Goal: Task Accomplishment & Management: Manage account settings

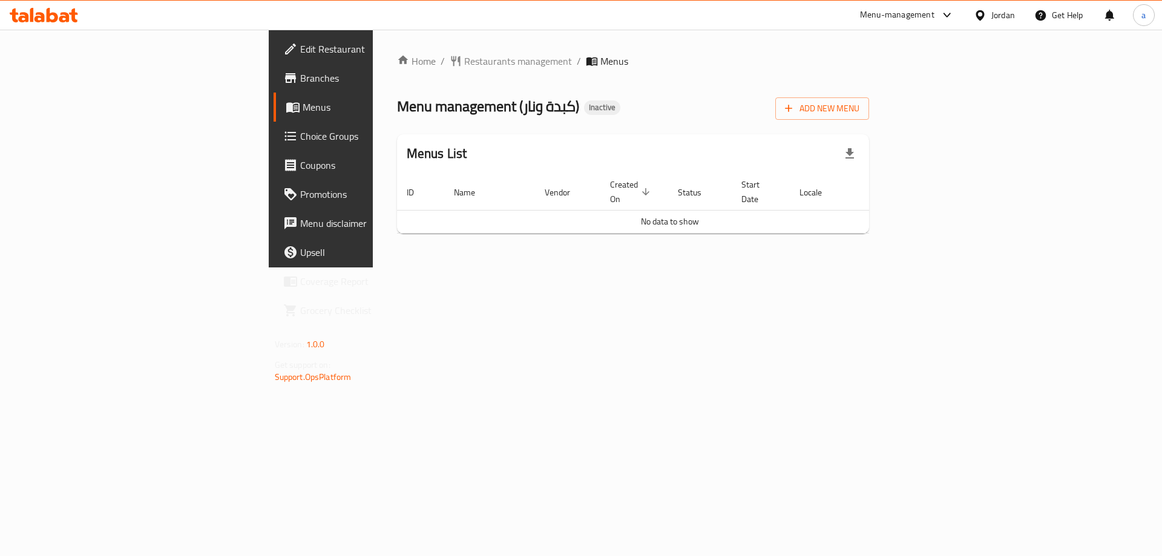
click at [300, 79] on span "Branches" at bounding box center [376, 78] width 153 height 15
click at [464, 59] on span "Restaurants management" at bounding box center [518, 61] width 108 height 15
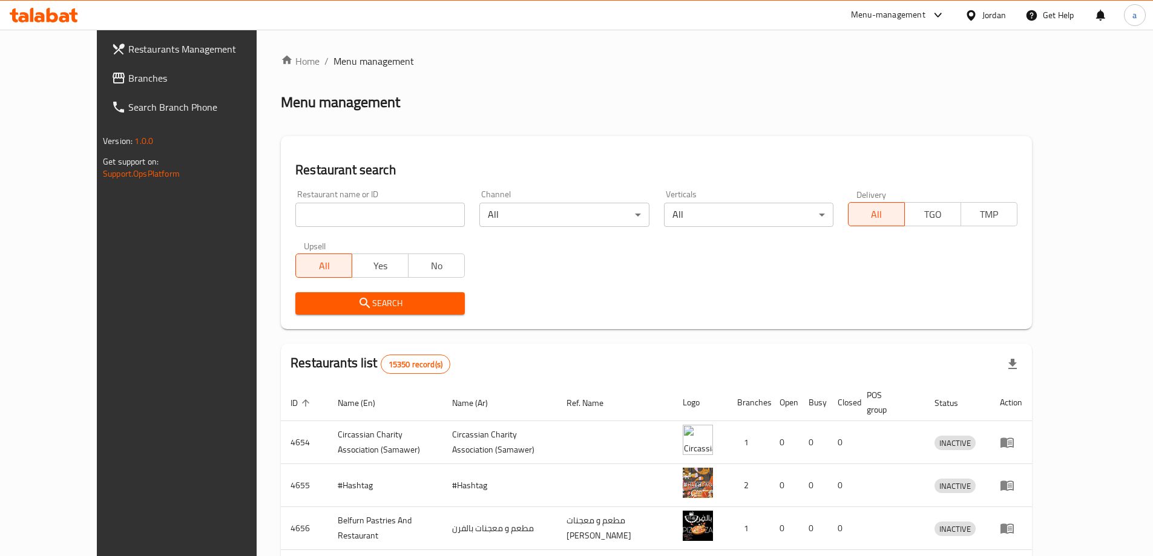
click at [128, 79] on span "Branches" at bounding box center [203, 78] width 151 height 15
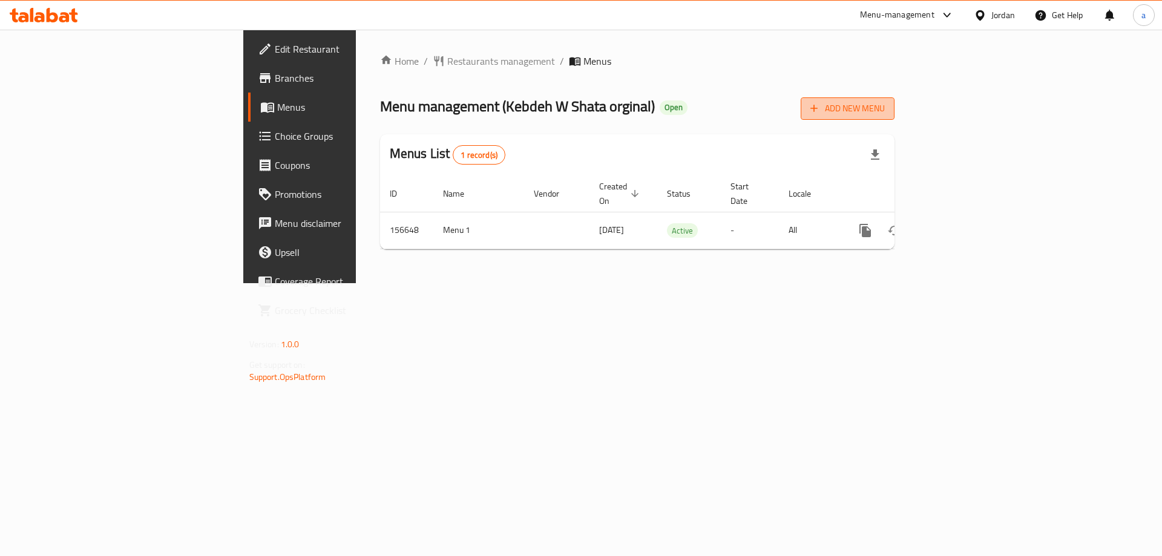
click at [885, 114] on span "Add New Menu" at bounding box center [847, 108] width 74 height 15
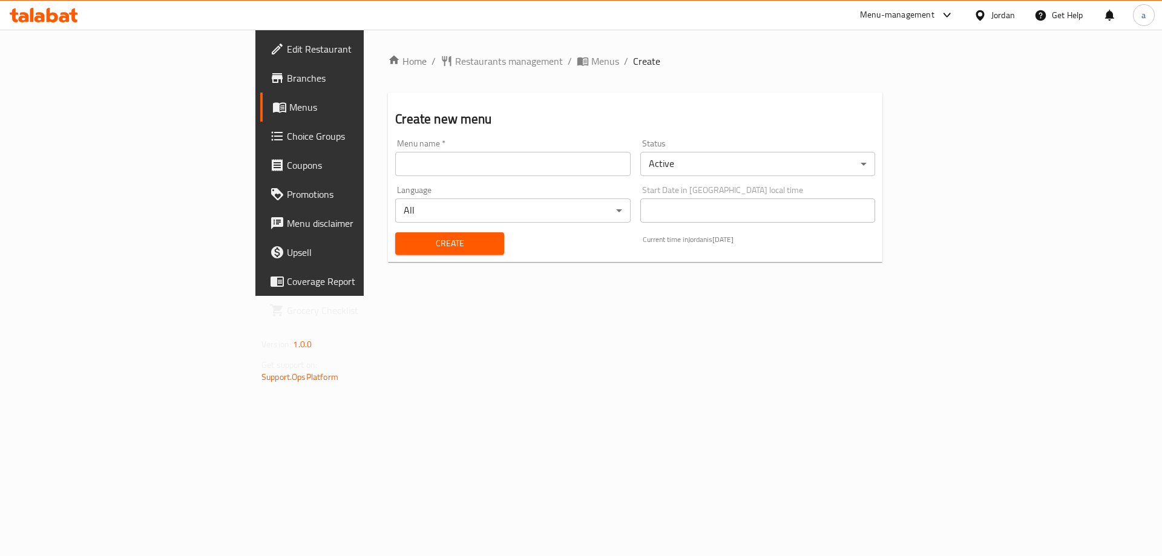
click at [444, 157] on input "text" at bounding box center [512, 164] width 235 height 24
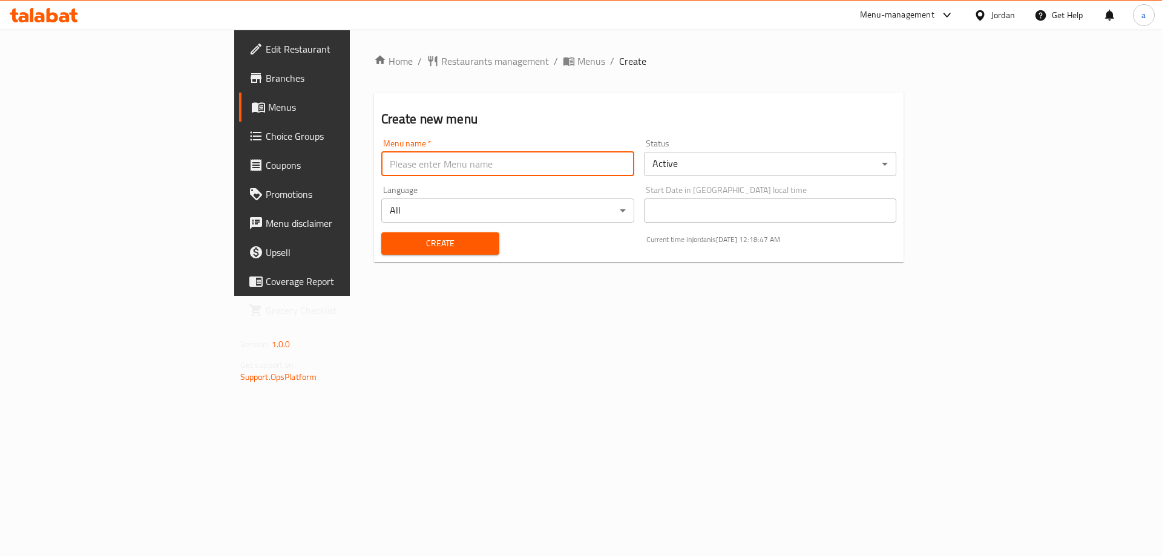
click at [429, 121] on h2 "Create new menu" at bounding box center [639, 119] width 516 height 18
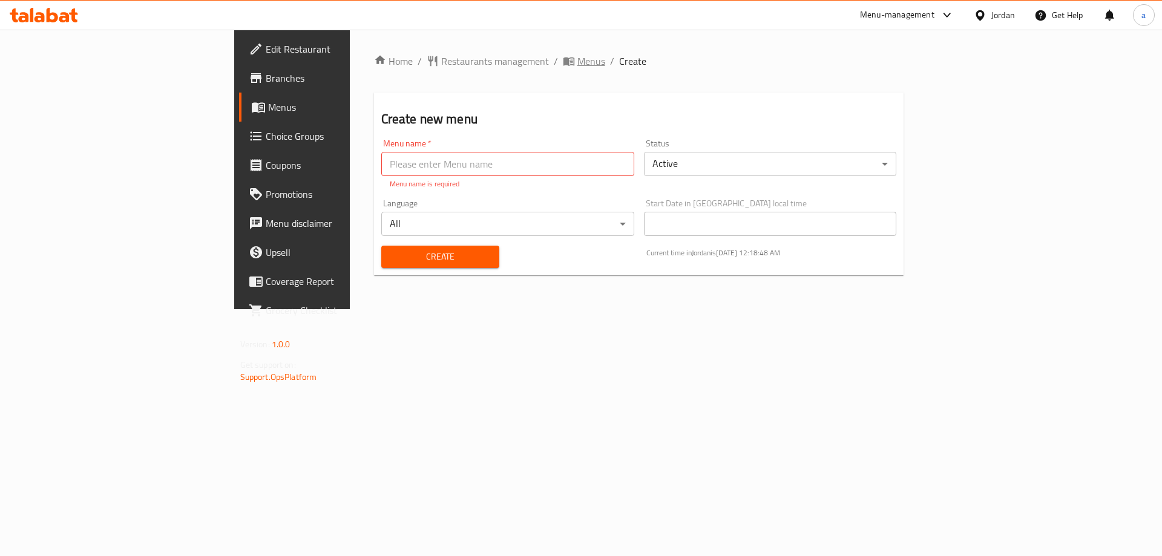
click at [577, 65] on span "Menus" at bounding box center [591, 61] width 28 height 15
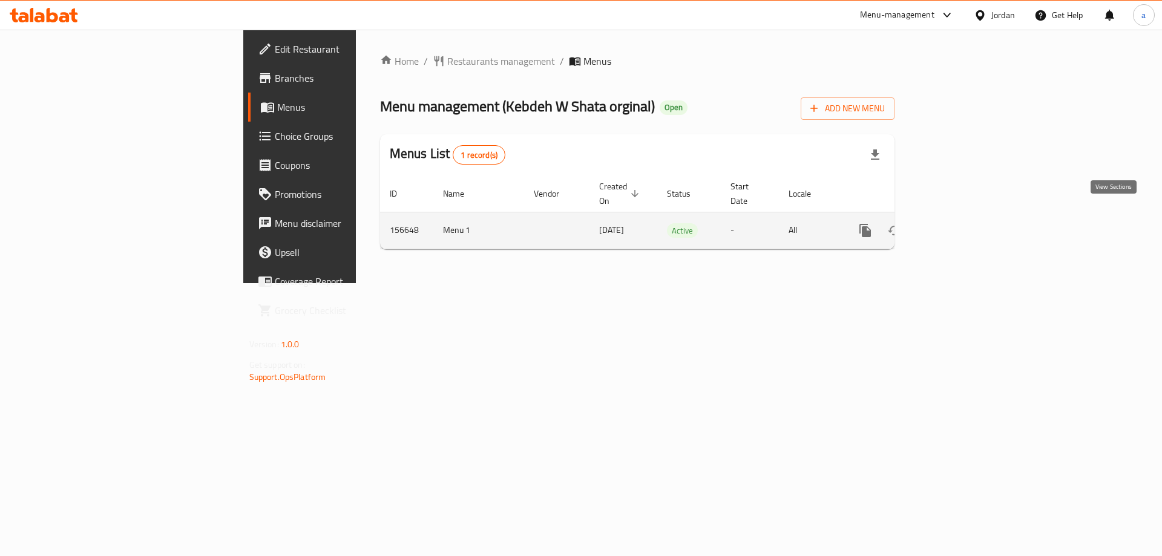
click at [960, 223] on icon "enhanced table" at bounding box center [952, 230] width 15 height 15
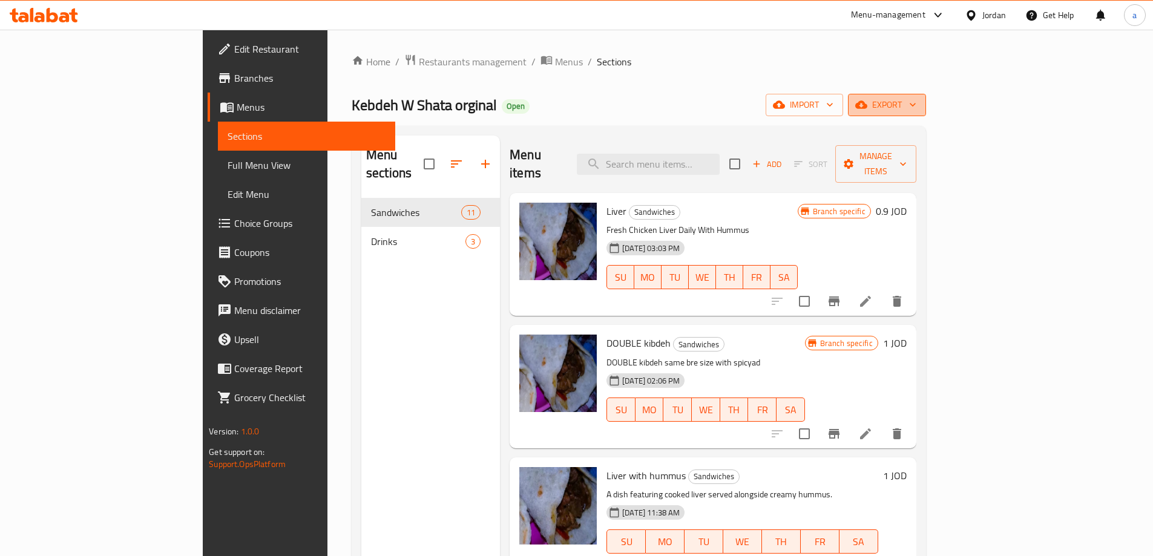
click at [916, 107] on span "export" at bounding box center [887, 104] width 59 height 15
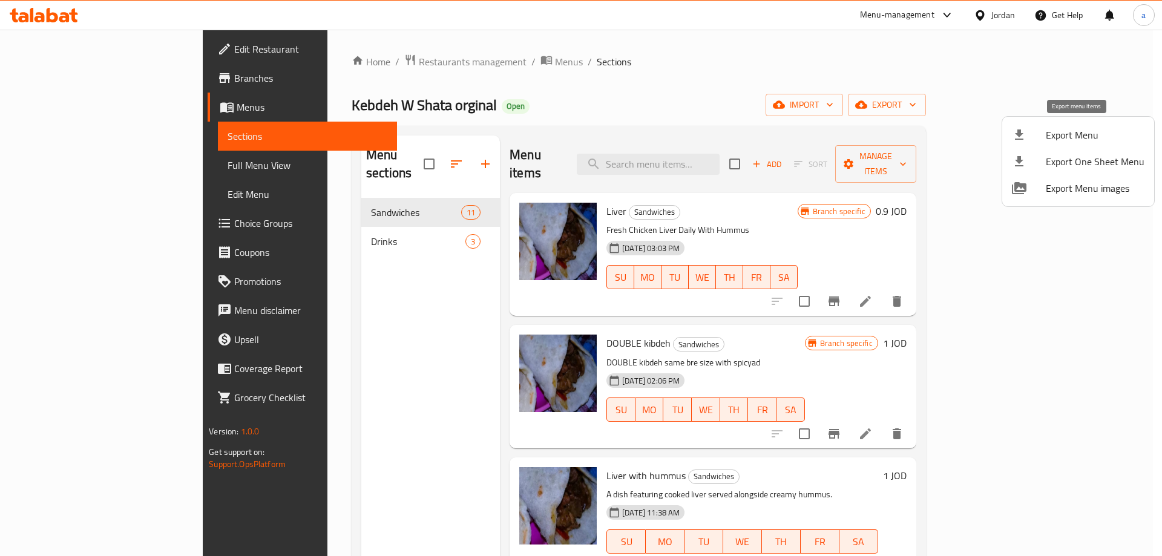
click at [1065, 125] on li "Export Menu" at bounding box center [1078, 135] width 152 height 27
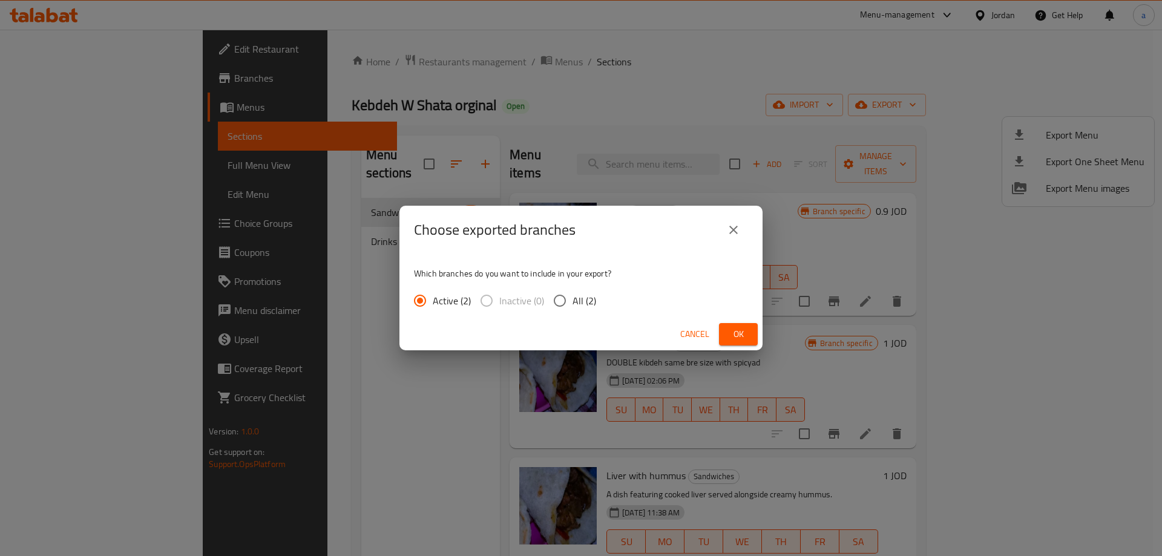
click at [576, 297] on span "All (2)" at bounding box center [585, 301] width 24 height 15
click at [573, 297] on input "All (2)" at bounding box center [559, 300] width 25 height 25
radio input "true"
click at [722, 324] on button "Ok" at bounding box center [738, 334] width 39 height 22
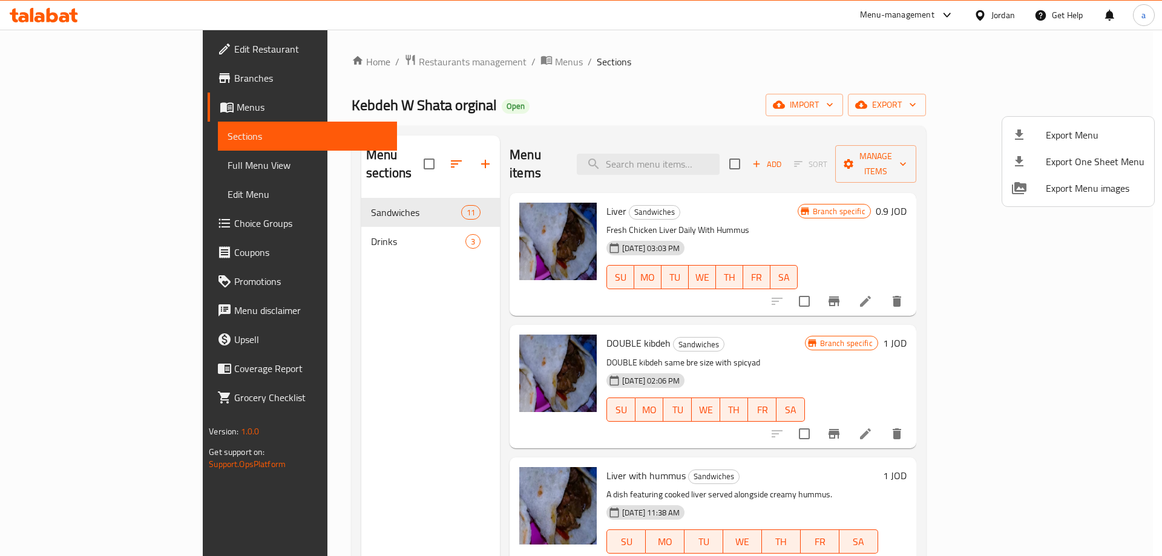
click at [65, 45] on div at bounding box center [581, 278] width 1162 height 556
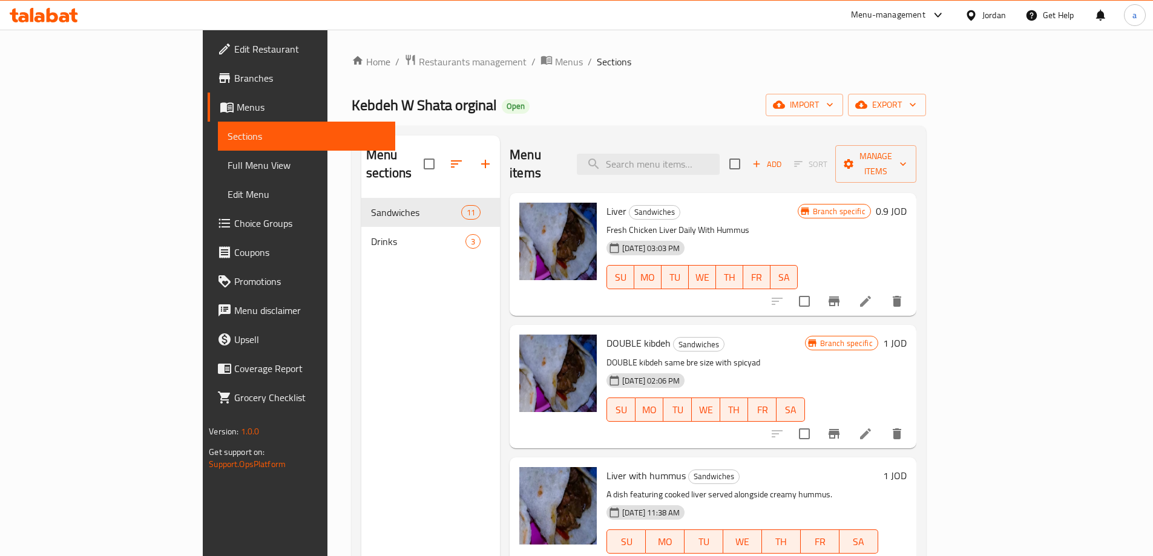
click at [234, 48] on span "Edit Restaurant" at bounding box center [309, 49] width 151 height 15
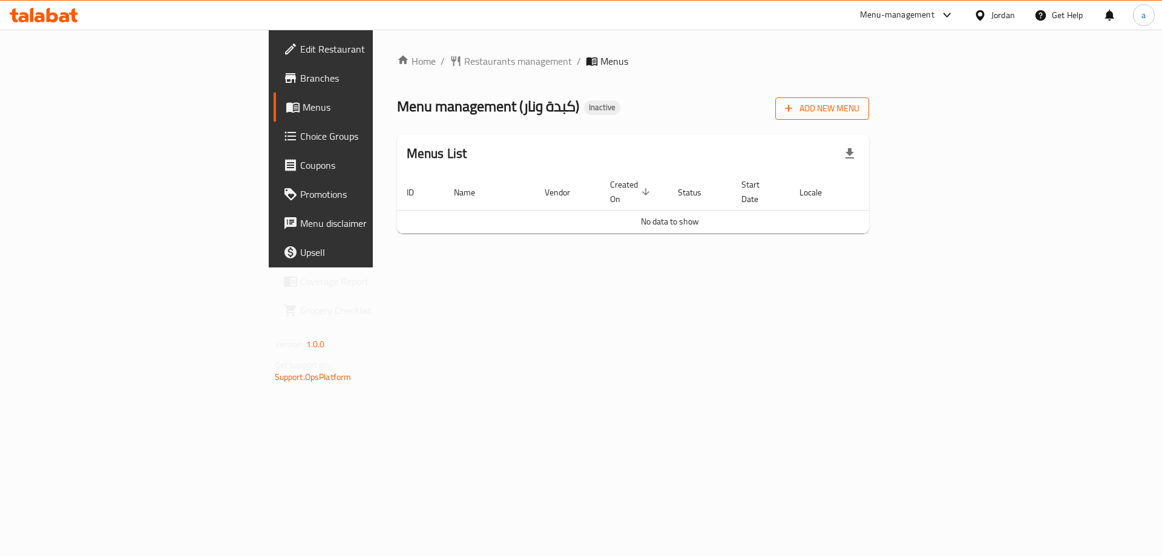
click at [859, 111] on span "Add New Menu" at bounding box center [822, 108] width 74 height 15
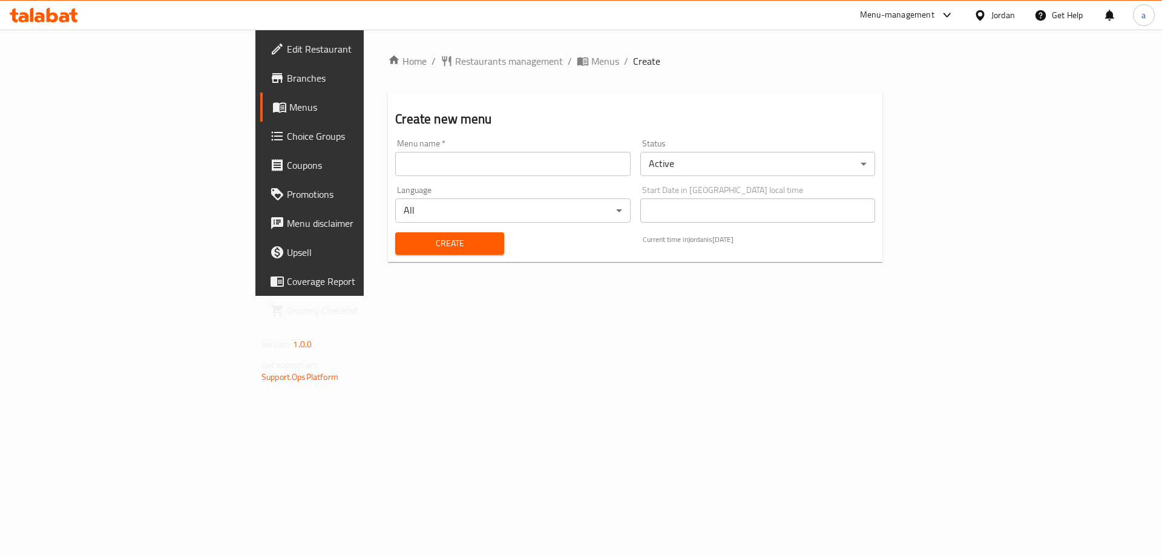
click at [432, 175] on input "text" at bounding box center [512, 164] width 235 height 24
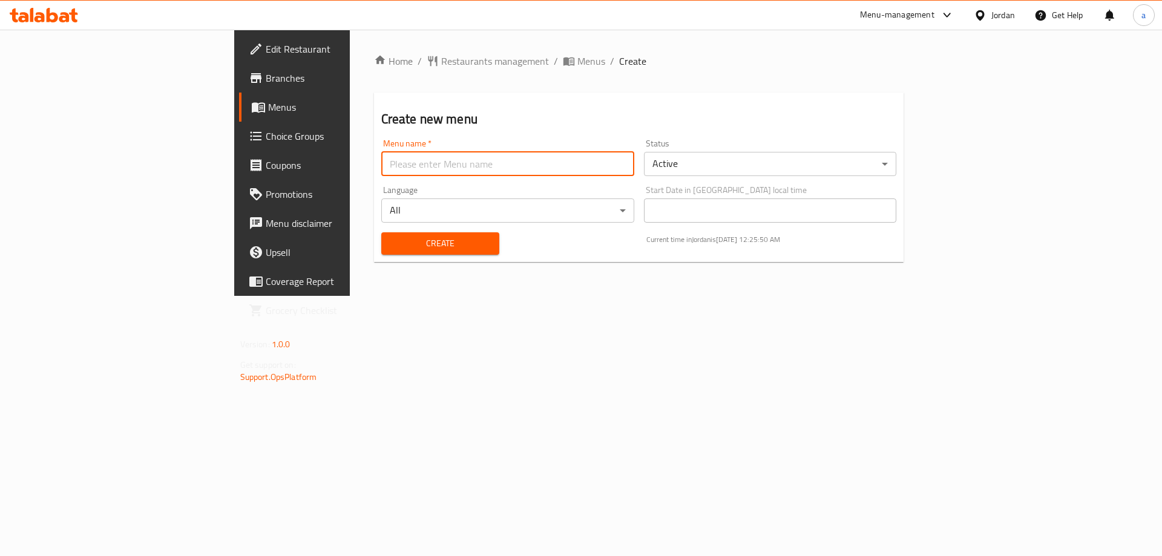
type input "menu"
click at [391, 237] on span "Create" at bounding box center [440, 243] width 99 height 15
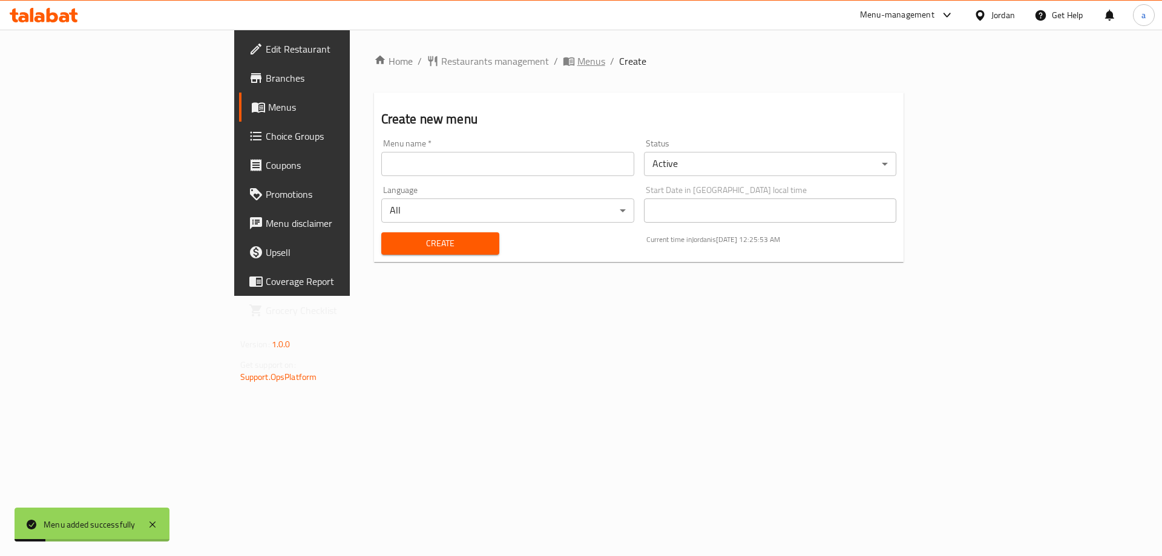
click at [577, 61] on span "Menus" at bounding box center [591, 61] width 28 height 15
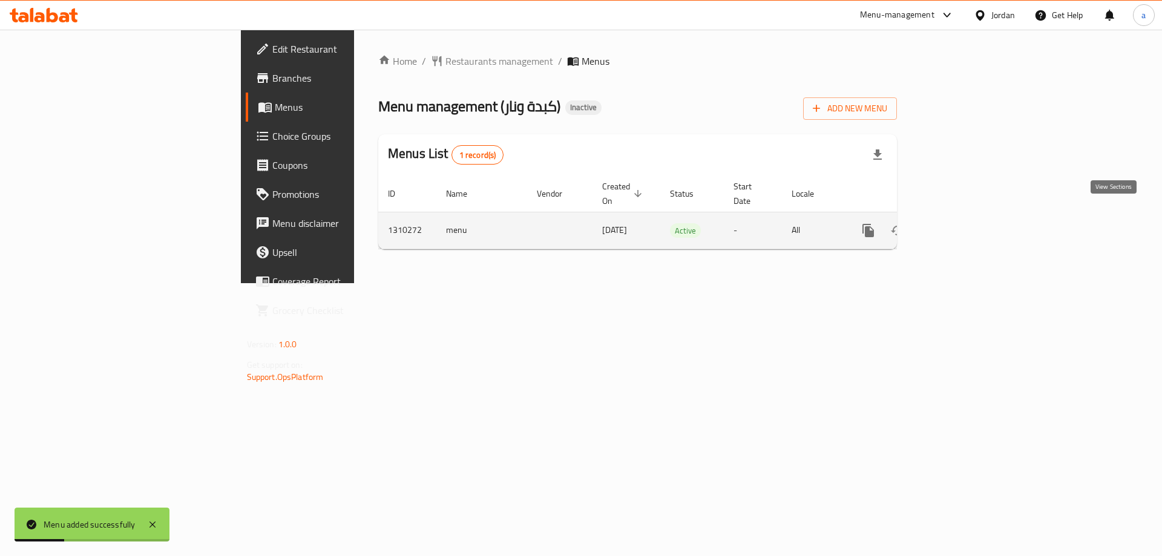
click at [963, 223] on icon "enhanced table" at bounding box center [955, 230] width 15 height 15
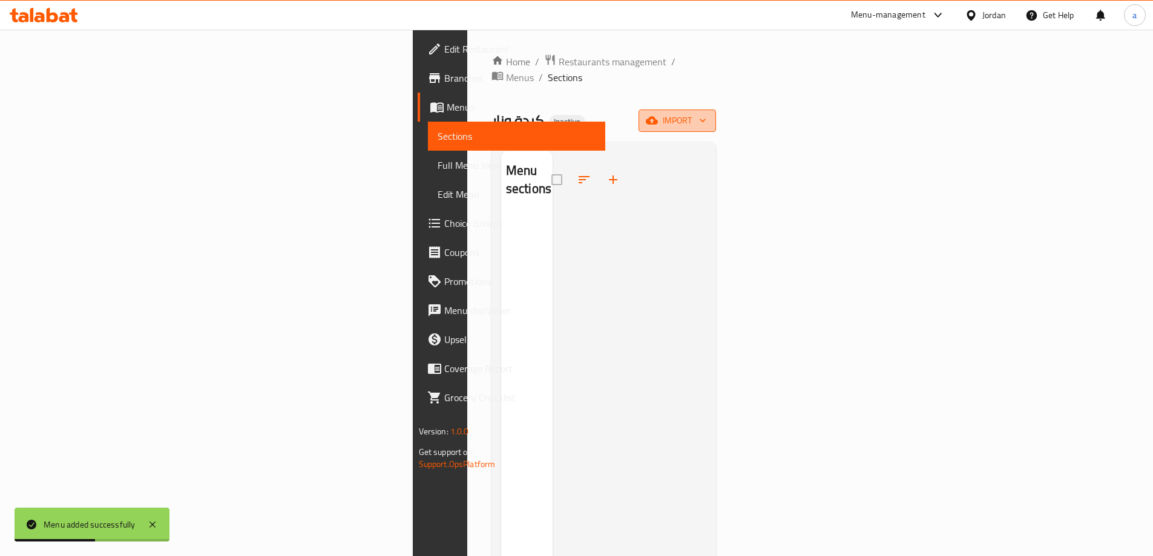
click at [658, 117] on icon "button" at bounding box center [652, 121] width 12 height 8
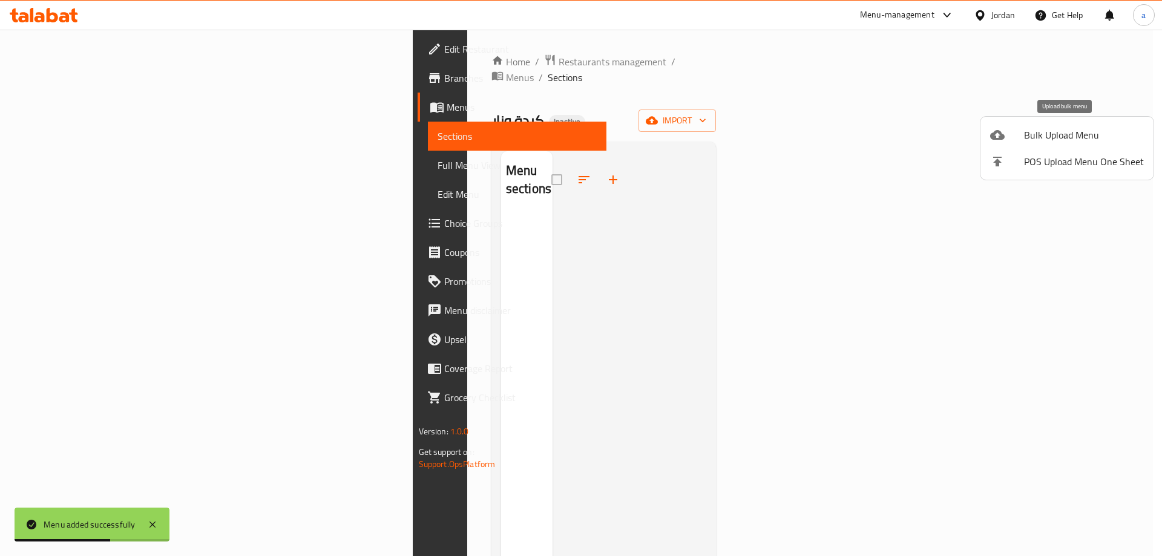
click at [1011, 134] on div at bounding box center [1007, 135] width 34 height 15
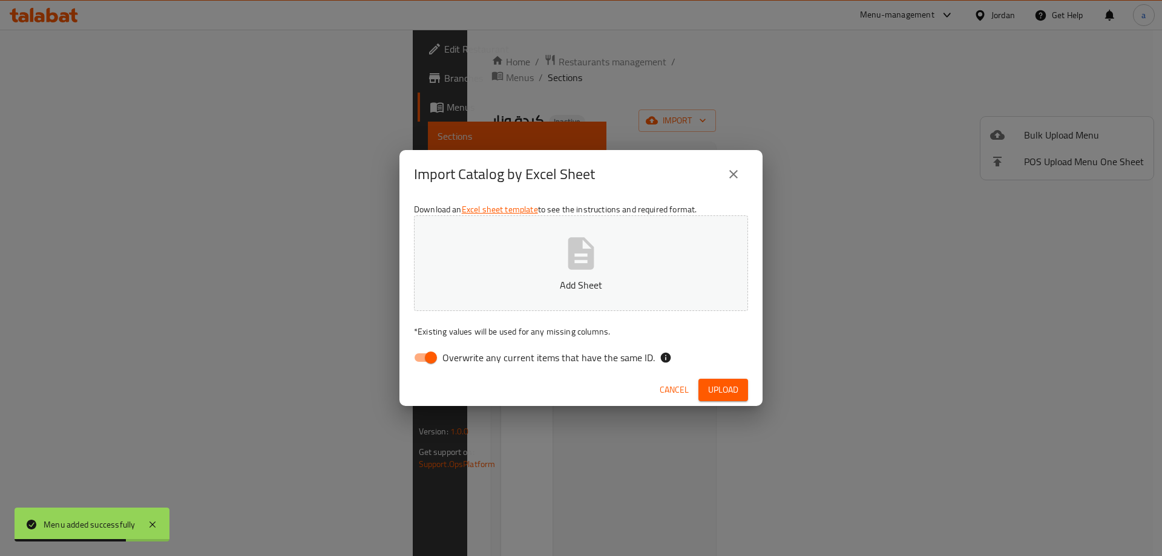
click at [467, 361] on span "Overwrite any current items that have the same ID." at bounding box center [548, 357] width 212 height 15
click at [465, 361] on input "Overwrite any current items that have the same ID." at bounding box center [430, 357] width 69 height 23
checkbox input "false"
click at [710, 386] on span "Upload" at bounding box center [723, 390] width 30 height 15
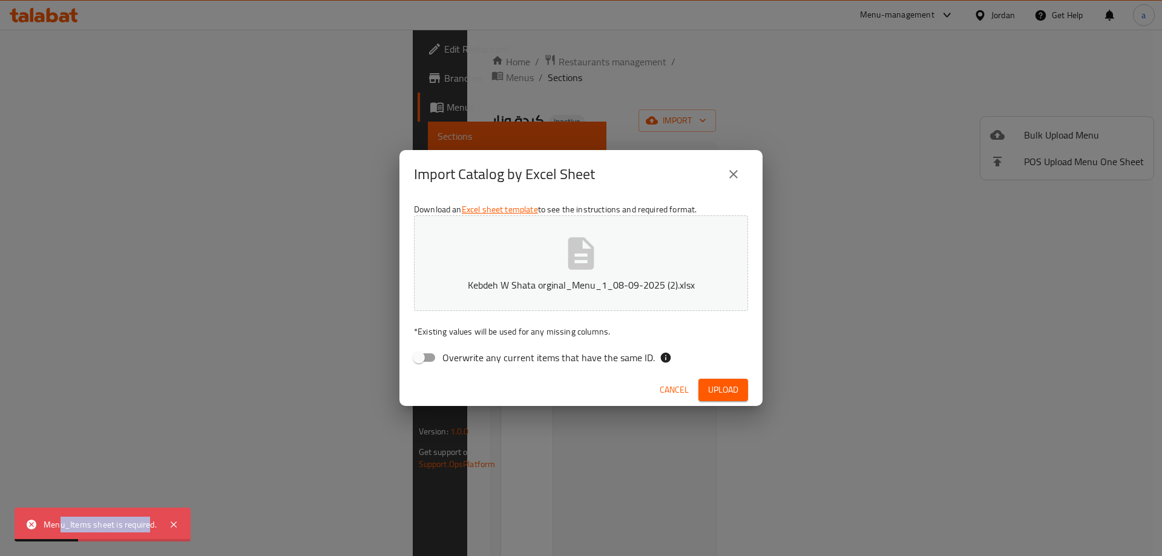
drag, startPoint x: 65, startPoint y: 531, endPoint x: 162, endPoint y: 516, distance: 98.1
click at [152, 529] on div "Menu_Items sheet is required." at bounding box center [100, 524] width 113 height 13
click at [730, 164] on button "close" at bounding box center [733, 174] width 29 height 29
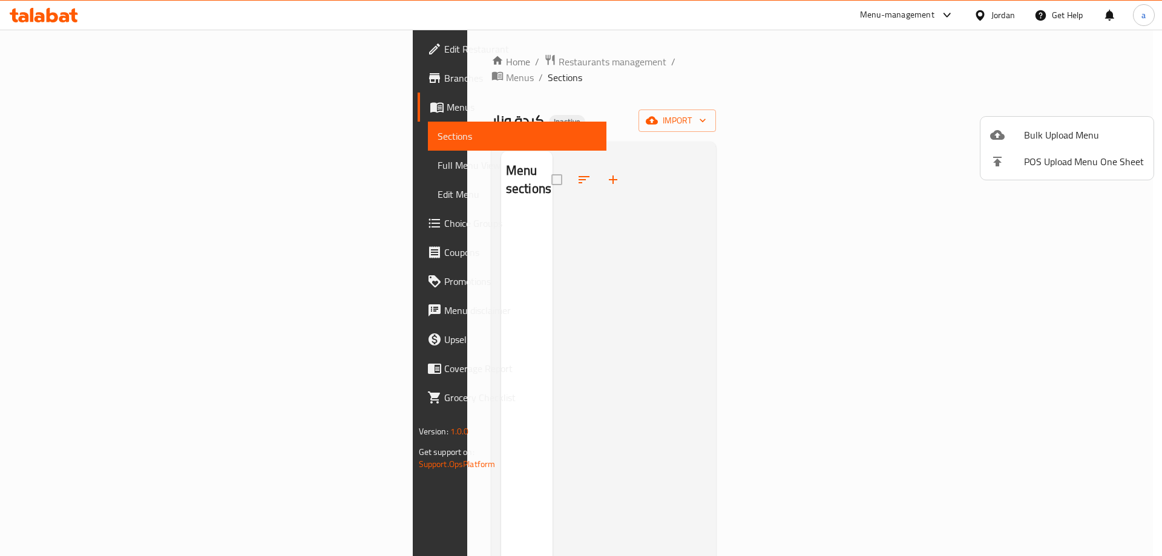
click at [62, 108] on div at bounding box center [581, 278] width 1162 height 556
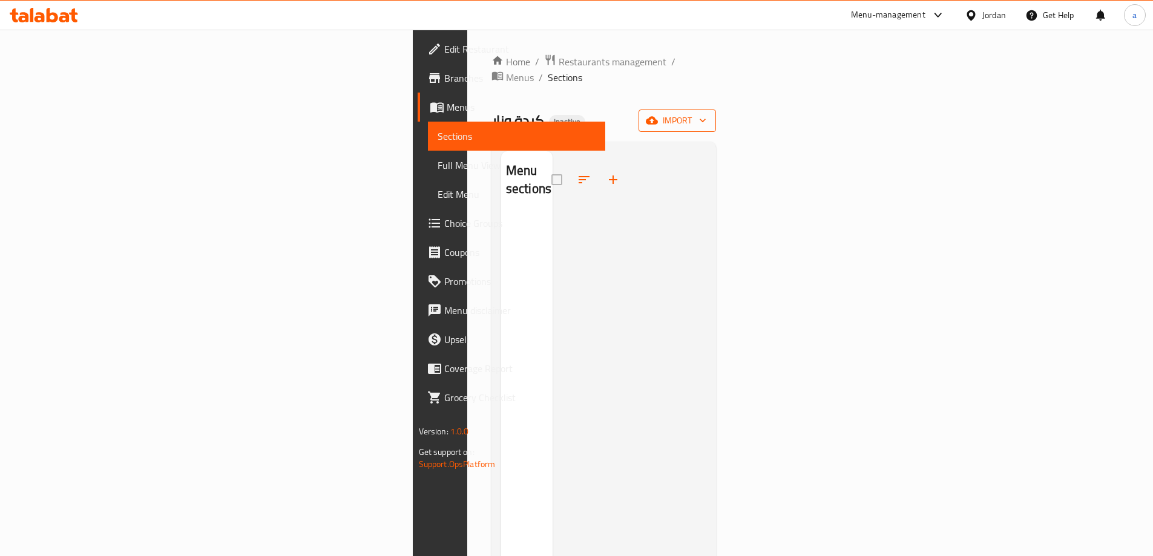
click at [706, 113] on span "import" at bounding box center [677, 120] width 58 height 15
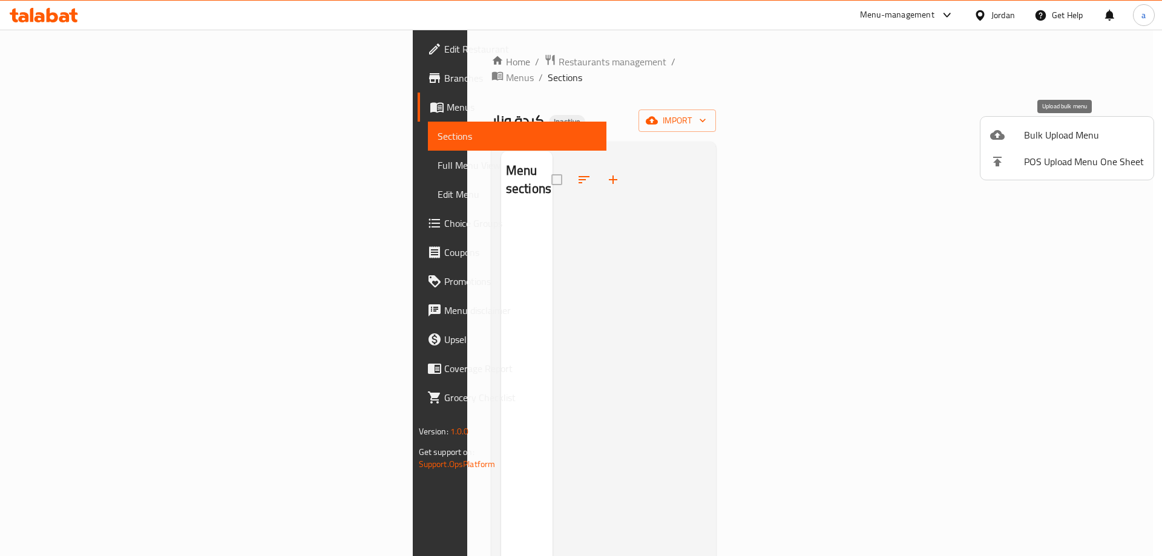
click at [1023, 129] on div at bounding box center [1007, 135] width 34 height 15
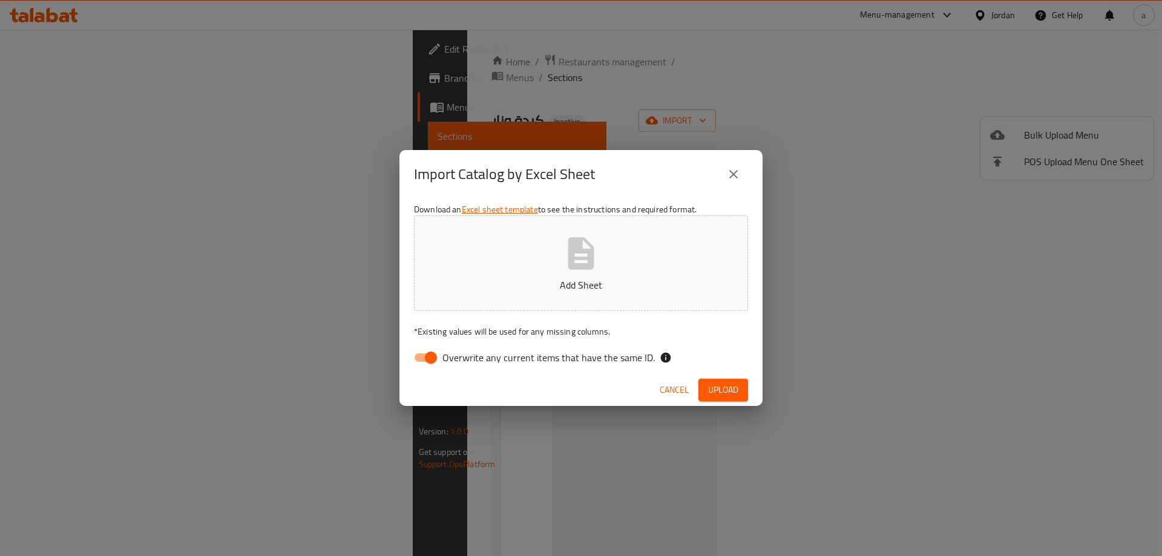
click at [507, 360] on span "Overwrite any current items that have the same ID." at bounding box center [548, 357] width 212 height 15
click at [465, 360] on input "Overwrite any current items that have the same ID." at bounding box center [430, 357] width 69 height 23
checkbox input "false"
click at [602, 275] on button "Add Sheet" at bounding box center [581, 263] width 334 height 96
click at [711, 386] on span "Upload" at bounding box center [723, 390] width 30 height 15
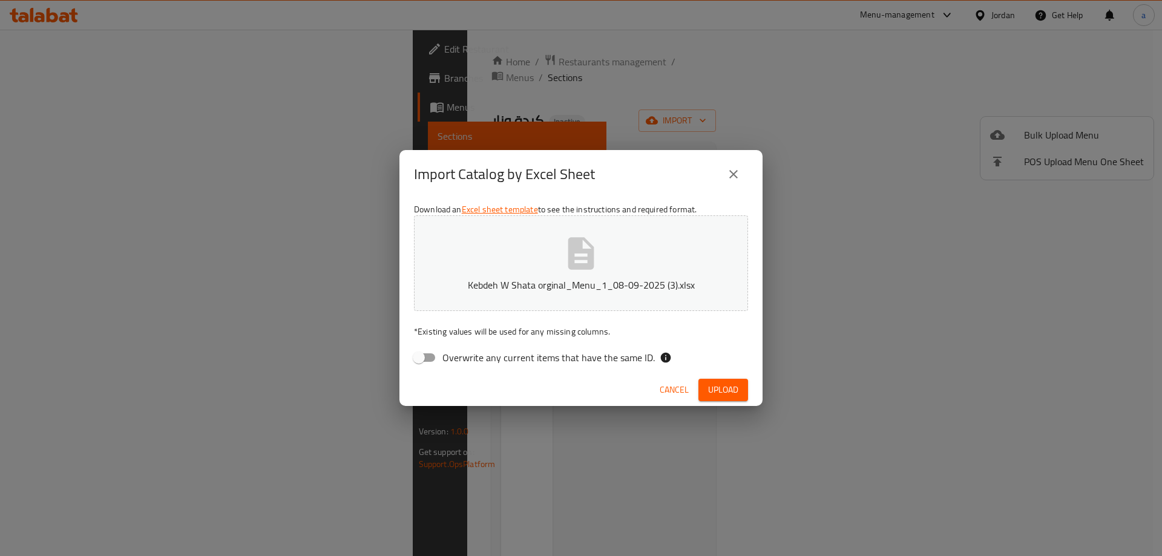
click at [711, 384] on span "Upload" at bounding box center [723, 390] width 30 height 15
click at [744, 174] on button "close" at bounding box center [733, 174] width 29 height 29
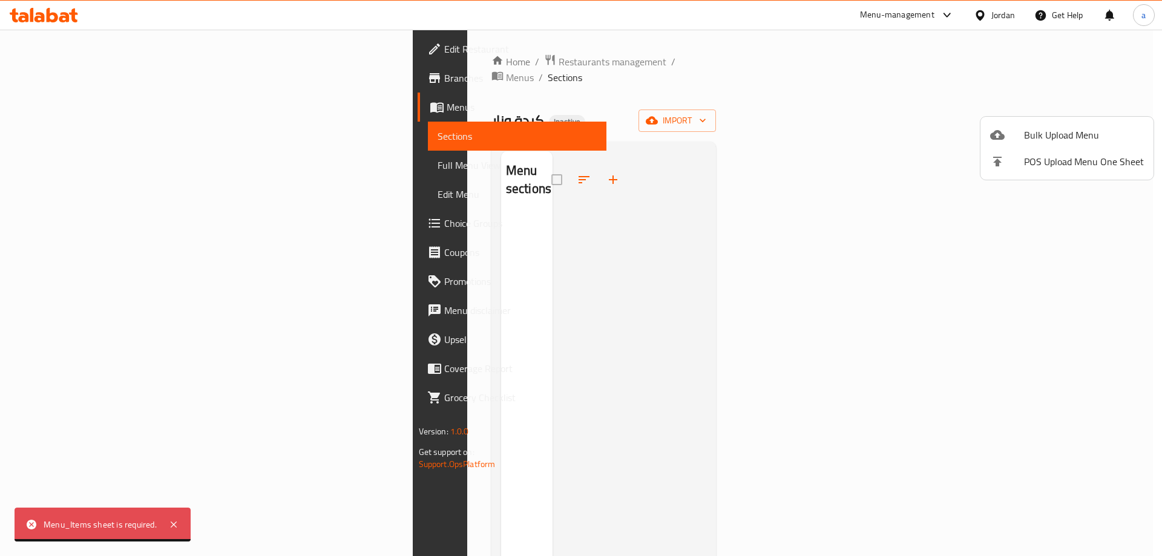
click at [427, 59] on div at bounding box center [581, 278] width 1162 height 556
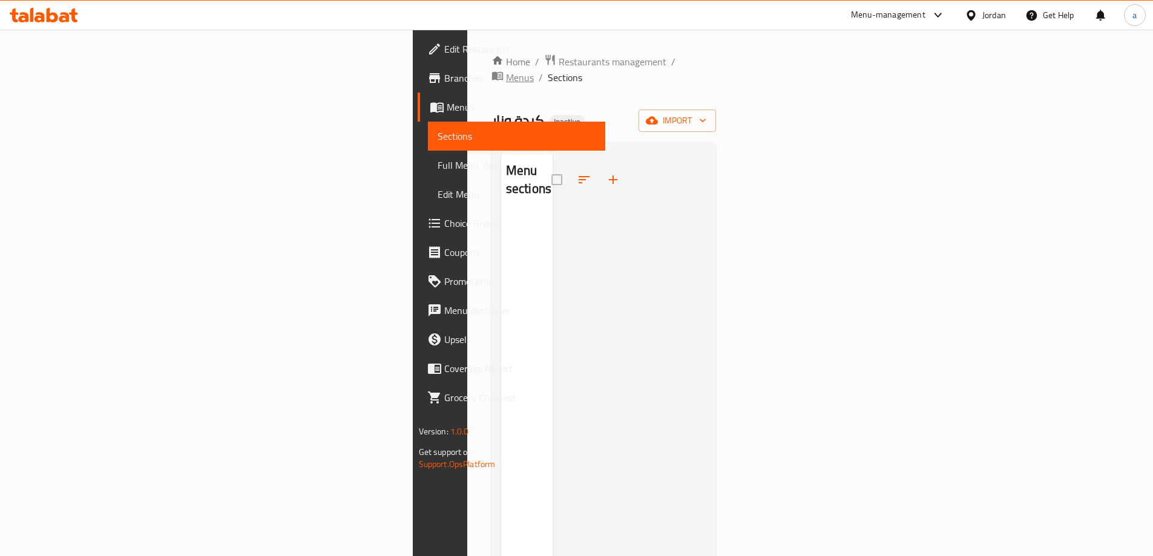
click at [506, 70] on span "Menus" at bounding box center [520, 77] width 28 height 15
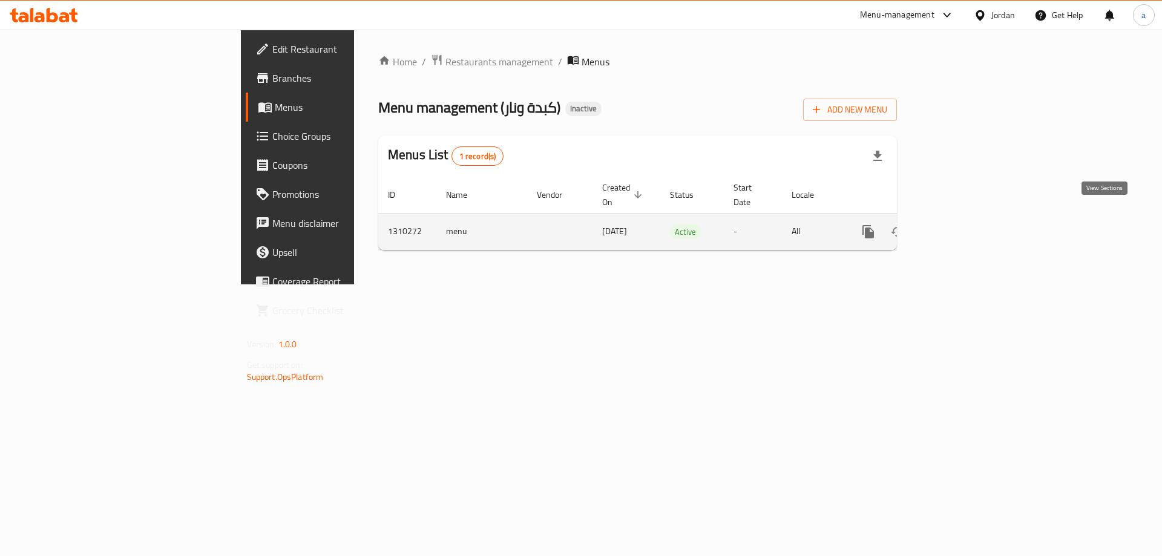
click at [970, 223] on link "enhanced table" at bounding box center [955, 231] width 29 height 29
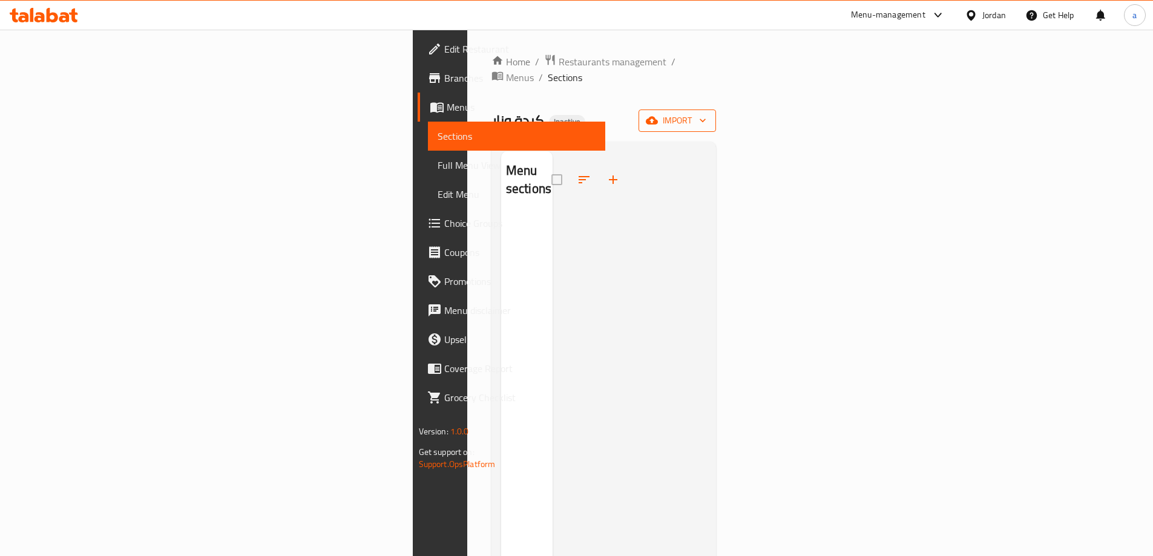
click at [706, 113] on span "import" at bounding box center [677, 120] width 58 height 15
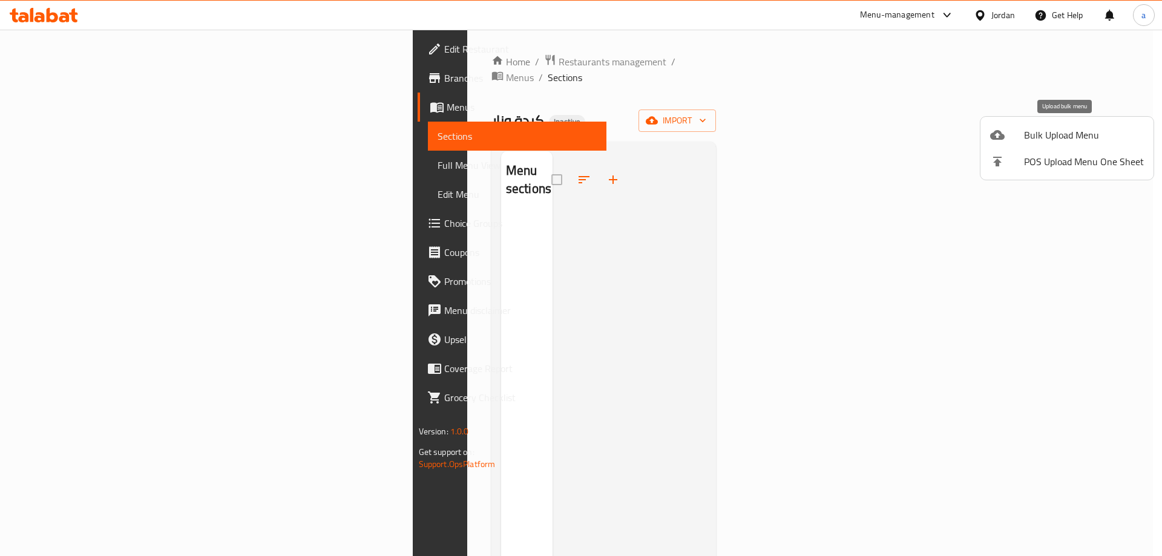
click at [1064, 140] on span "Bulk Upload Menu" at bounding box center [1084, 135] width 120 height 15
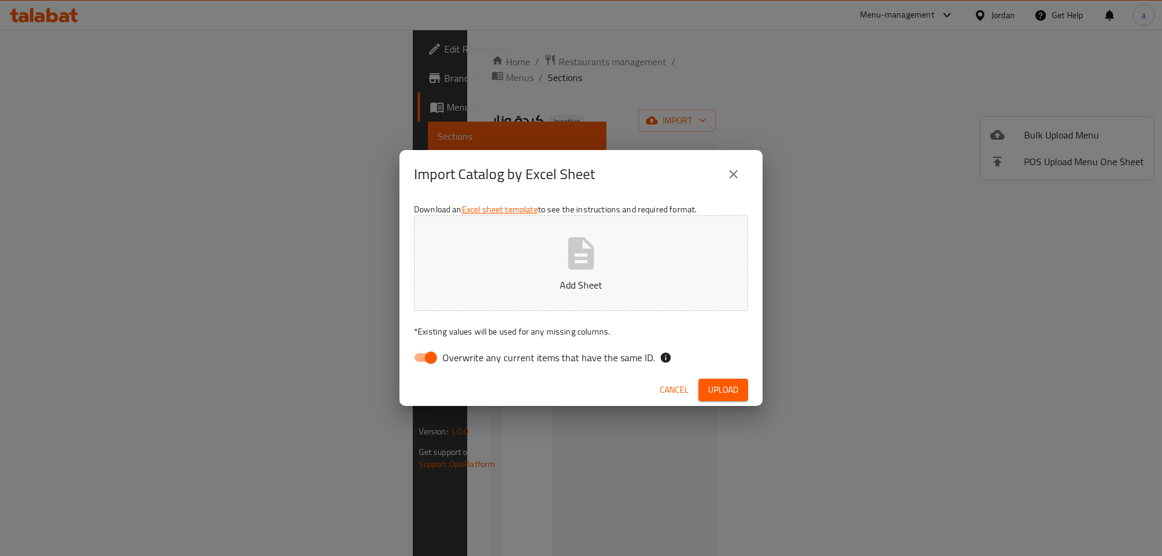
click at [498, 358] on span "Overwrite any current items that have the same ID." at bounding box center [548, 357] width 212 height 15
click at [465, 358] on input "Overwrite any current items that have the same ID." at bounding box center [430, 357] width 69 height 23
checkbox input "false"
click at [704, 355] on div "Overwrite any current items that have the same ID." at bounding box center [581, 357] width 334 height 23
click at [723, 386] on span "Upload" at bounding box center [723, 390] width 30 height 15
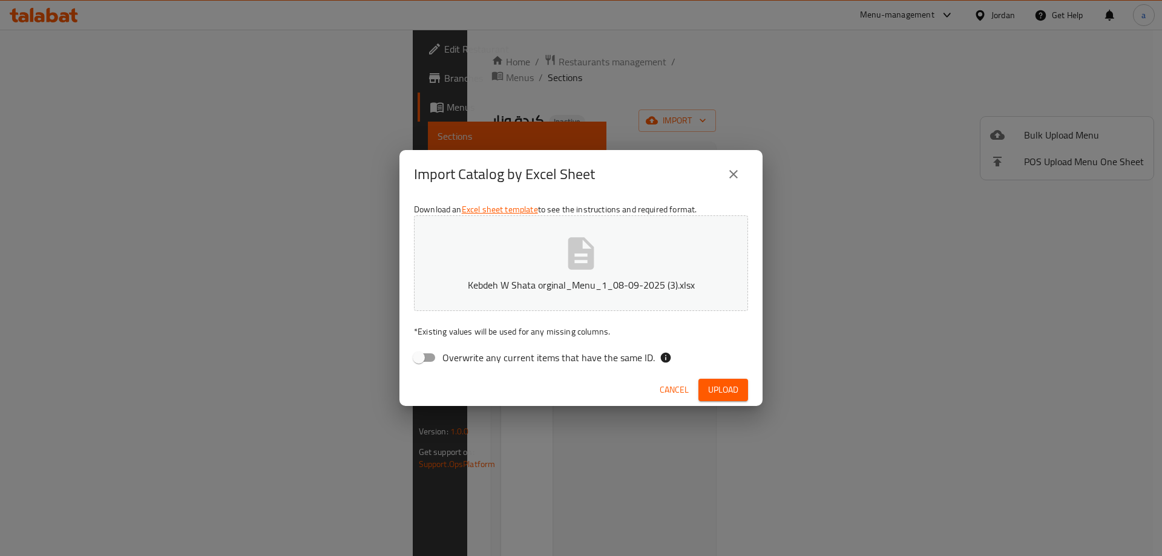
click at [733, 176] on icon "close" at bounding box center [733, 174] width 8 height 8
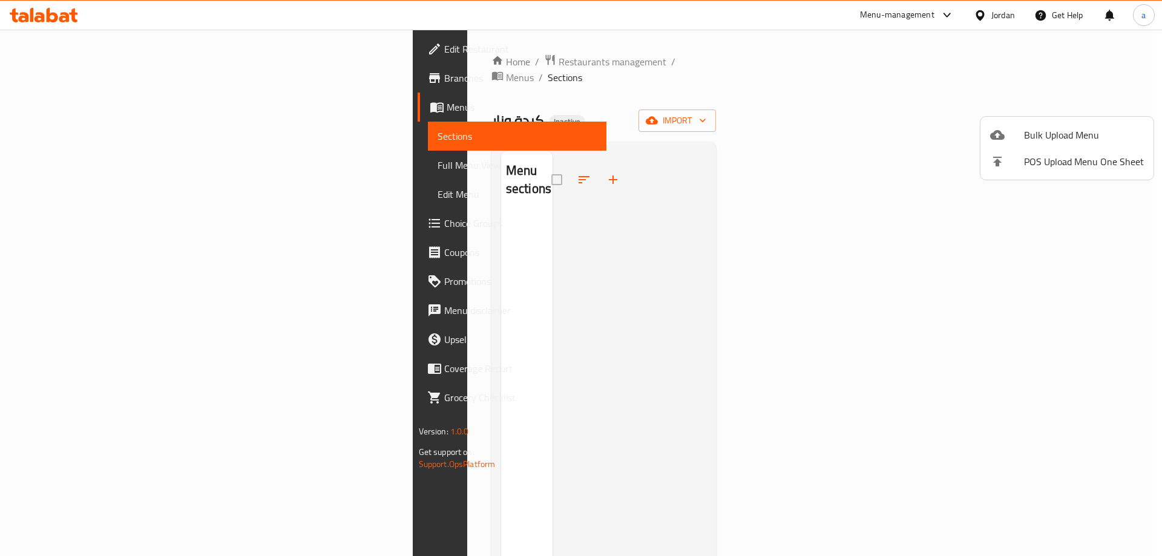
click at [72, 112] on div at bounding box center [581, 278] width 1162 height 556
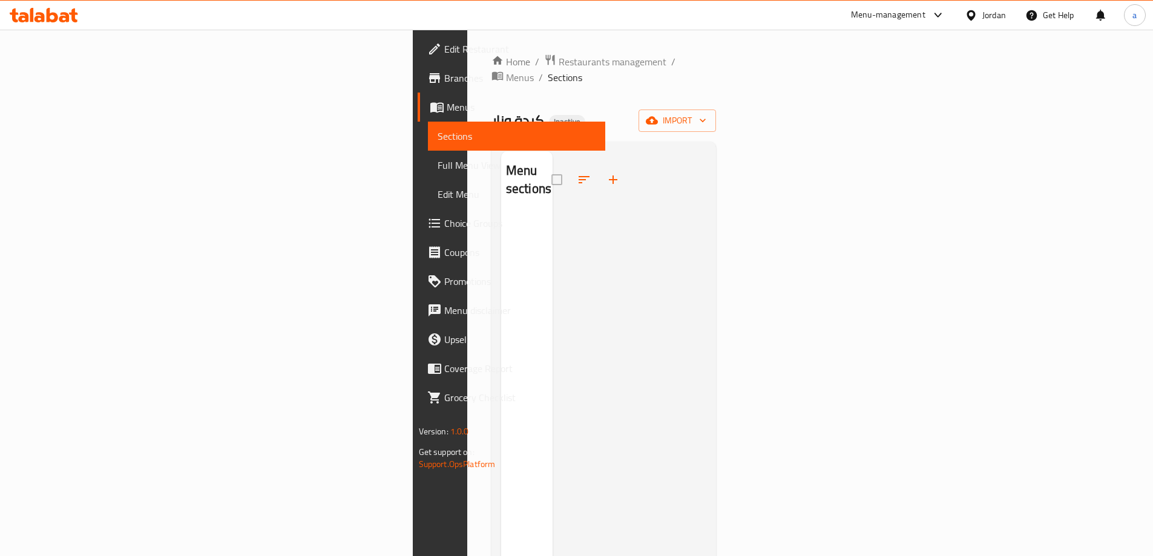
click at [447, 109] on span "Menus" at bounding box center [521, 107] width 149 height 15
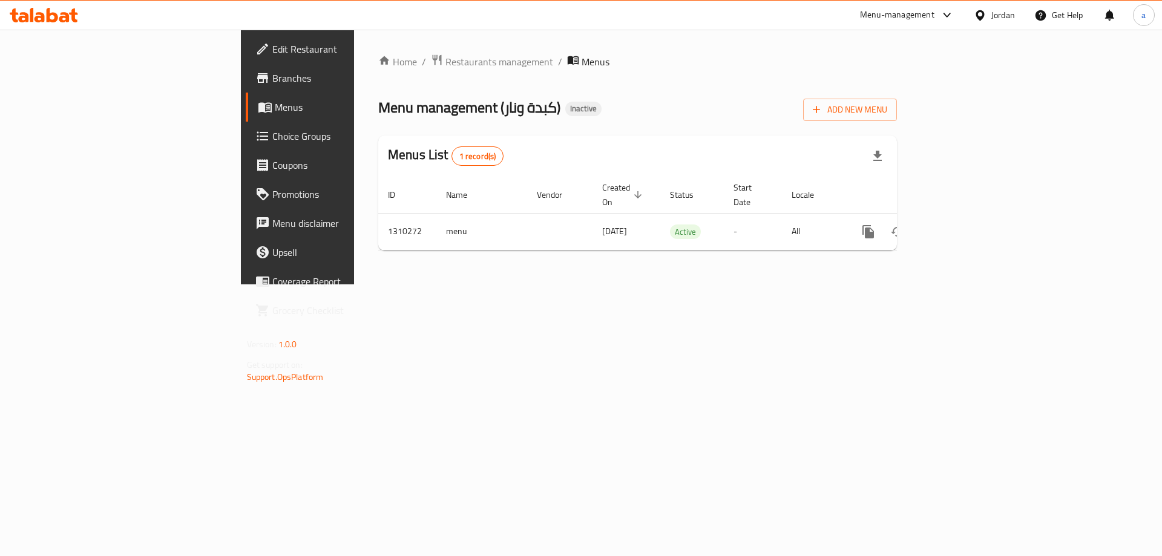
click at [272, 82] on span "Branches" at bounding box center [348, 78] width 153 height 15
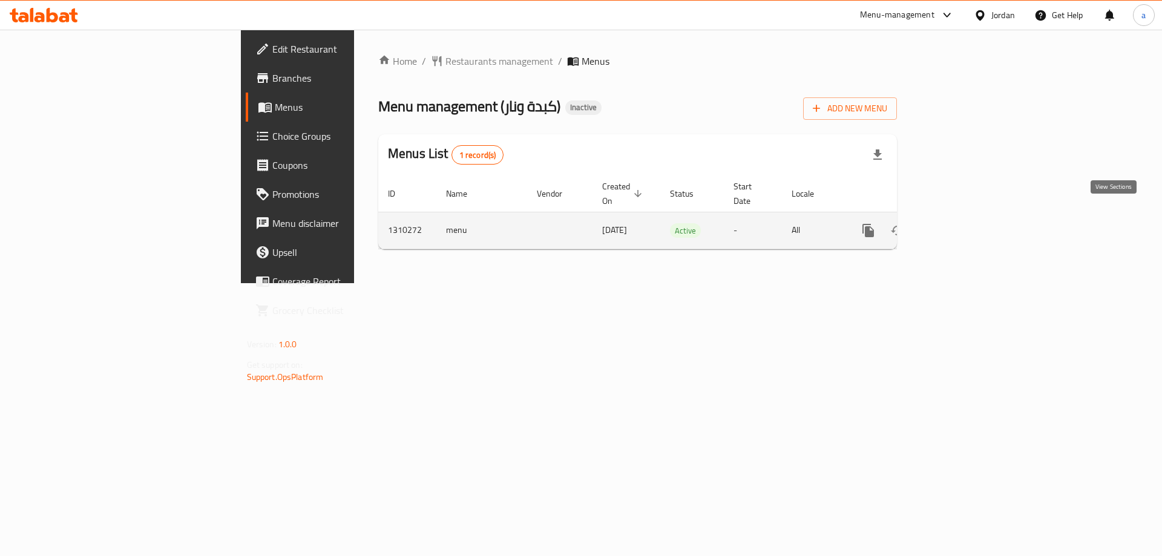
click at [970, 221] on link "enhanced table" at bounding box center [955, 230] width 29 height 29
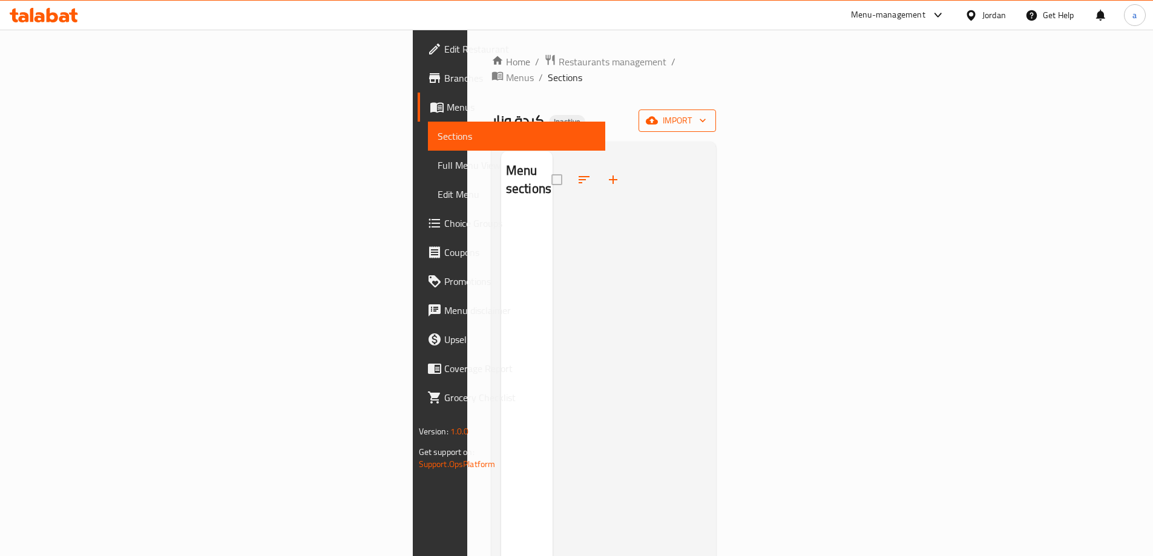
click at [658, 114] on icon "button" at bounding box center [652, 120] width 12 height 12
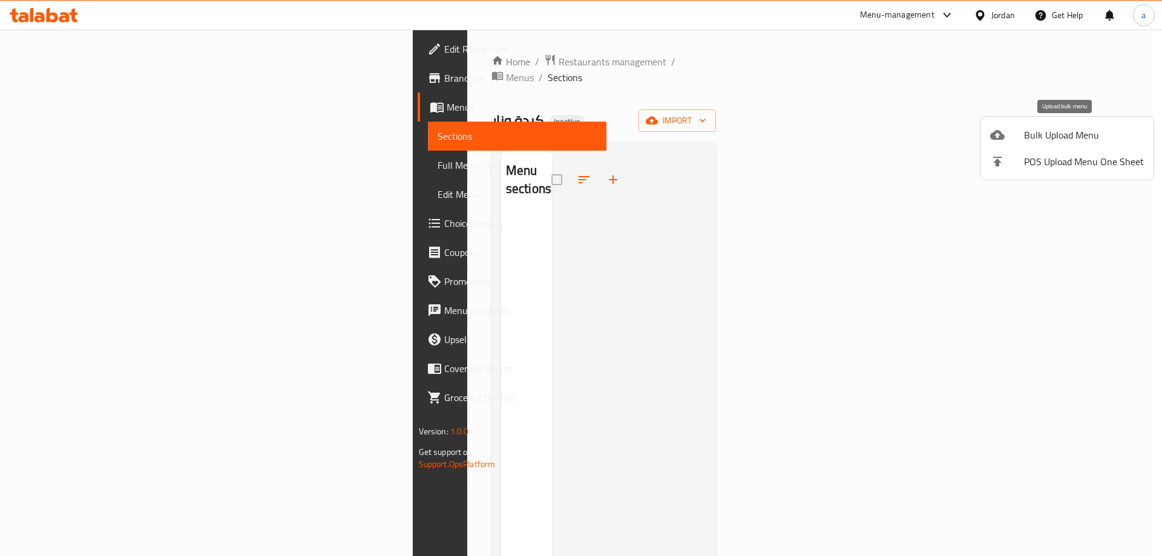
click at [1034, 129] on span "Bulk Upload Menu" at bounding box center [1084, 135] width 120 height 15
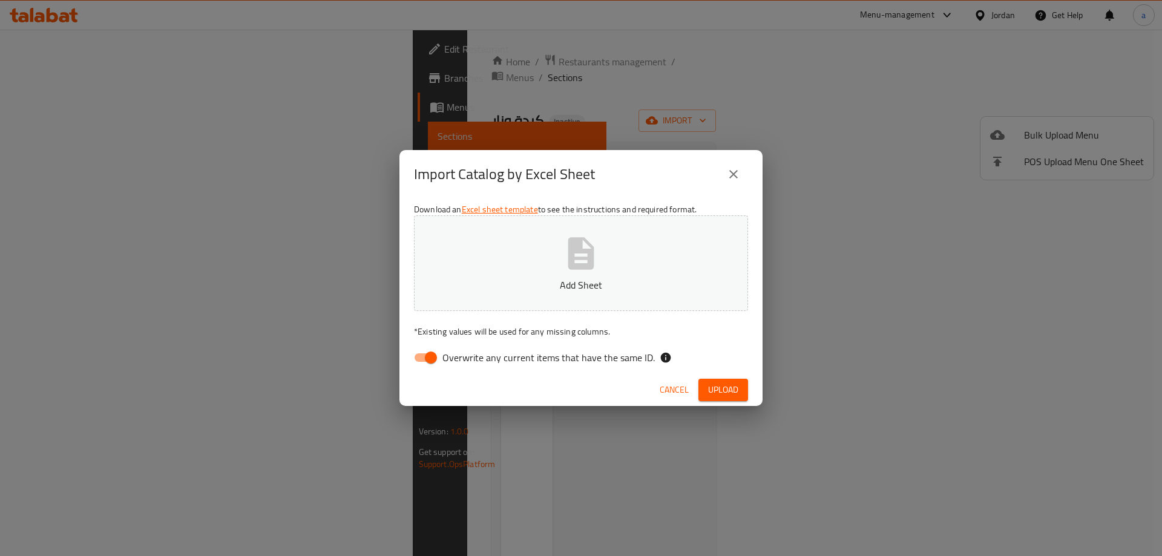
click at [660, 235] on button "Add Sheet" at bounding box center [581, 263] width 334 height 96
click at [433, 350] on input "Overwrite any current items that have the same ID." at bounding box center [430, 357] width 69 height 23
checkbox input "false"
click at [735, 394] on span "Upload" at bounding box center [723, 390] width 30 height 15
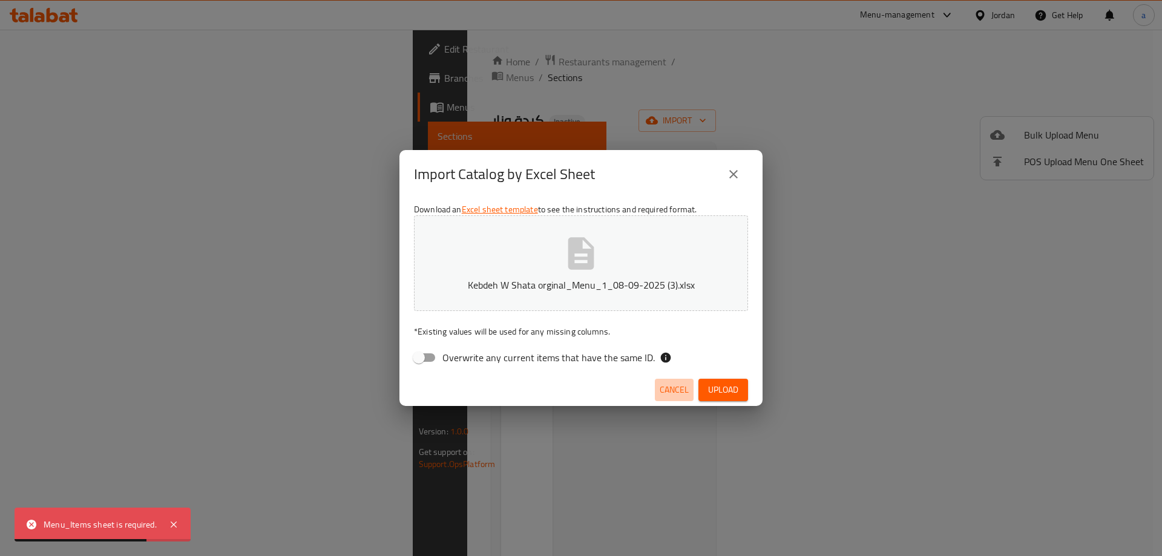
click at [669, 387] on span "Cancel" at bounding box center [674, 390] width 29 height 15
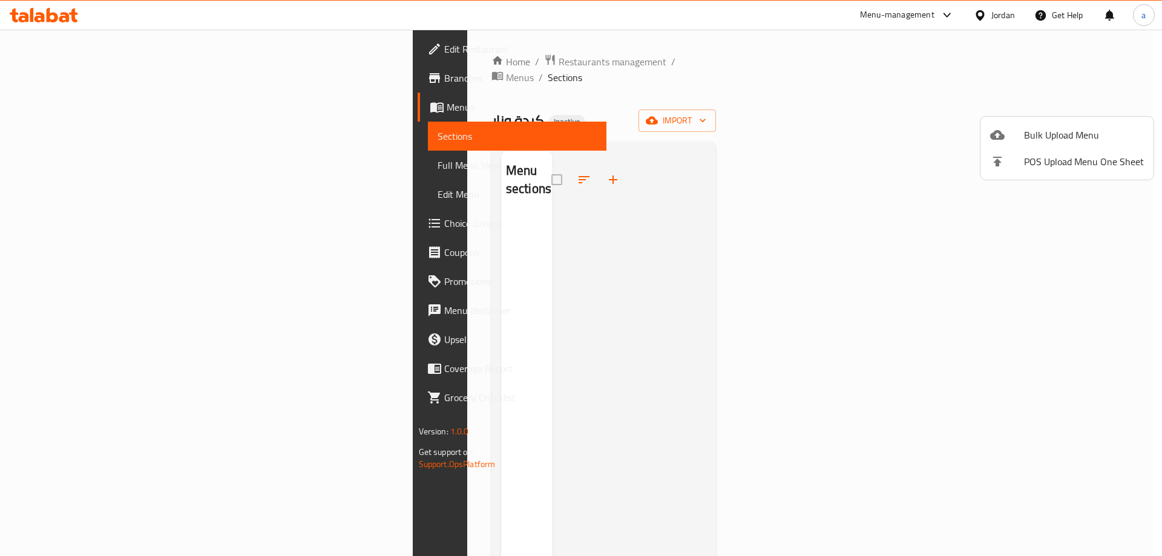
click at [1021, 128] on div at bounding box center [1007, 135] width 34 height 15
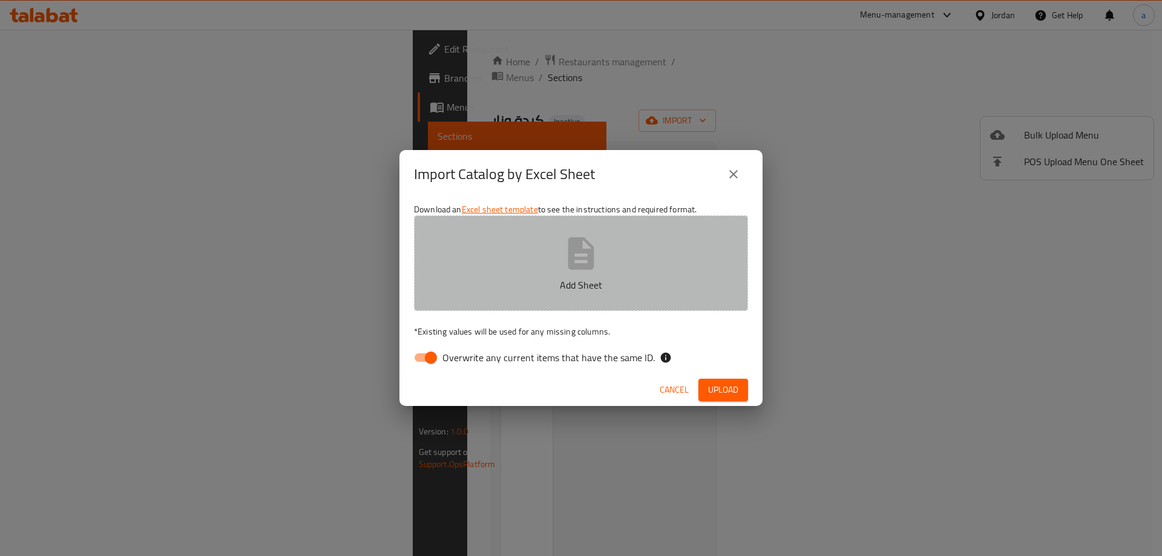
click at [605, 265] on button "Add Sheet" at bounding box center [581, 263] width 334 height 96
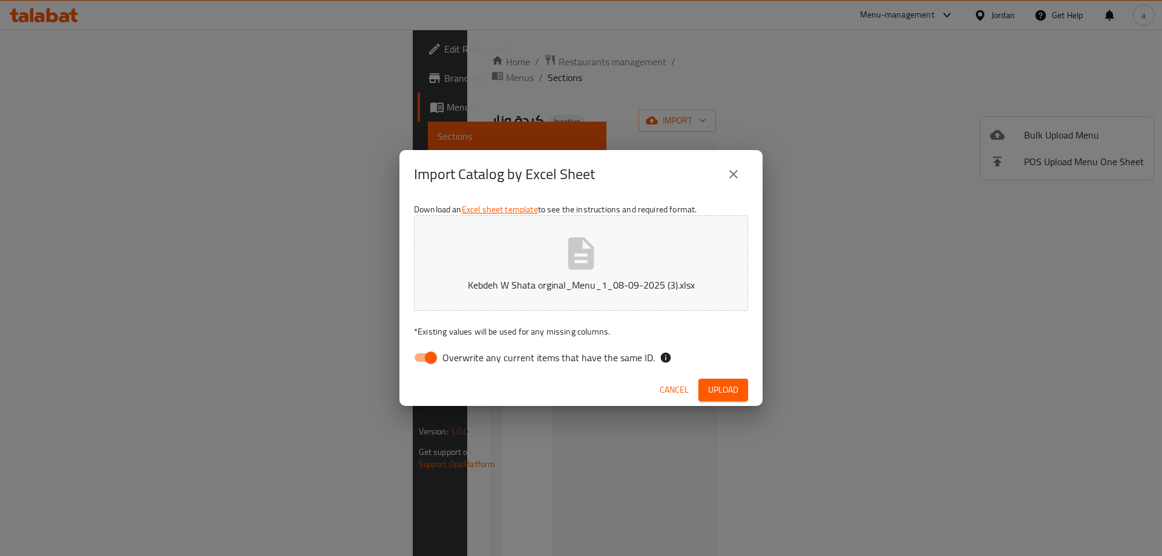
click at [448, 364] on span "Overwrite any current items that have the same ID." at bounding box center [548, 357] width 212 height 15
click at [448, 364] on input "Overwrite any current items that have the same ID." at bounding box center [430, 357] width 69 height 23
checkbox input "false"
click at [737, 396] on span "Upload" at bounding box center [723, 390] width 30 height 15
drag, startPoint x: 107, startPoint y: 524, endPoint x: 185, endPoint y: 531, distance: 78.4
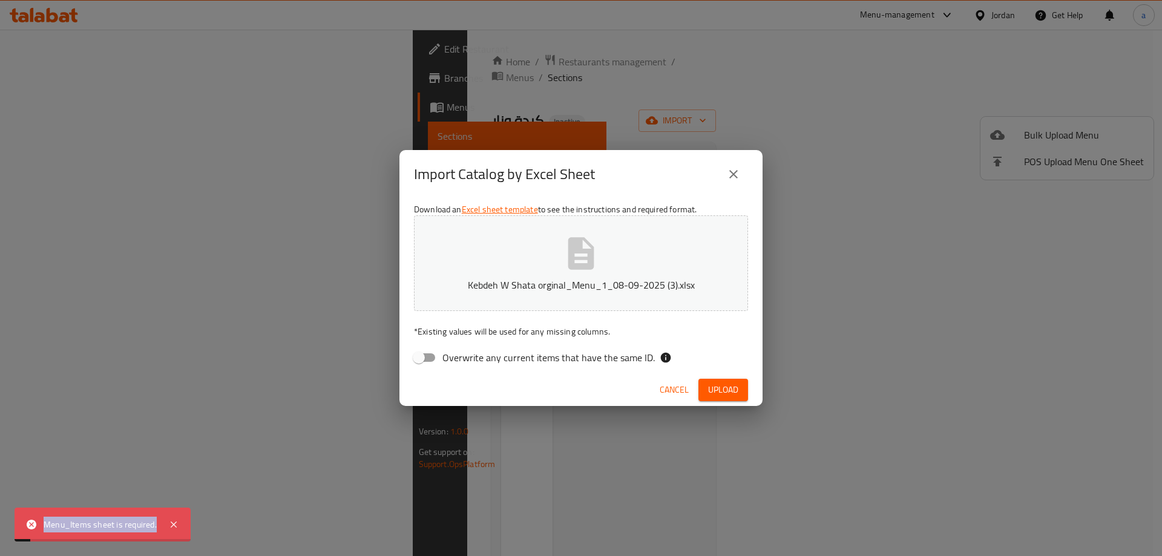
click at [185, 531] on div "Menu_Items sheet is required." at bounding box center [103, 525] width 176 height 34
click at [344, 435] on div "Import Catalog by Excel Sheet Download an Excel sheet template to see the instr…" at bounding box center [581, 278] width 1162 height 556
click at [616, 356] on label "Overwrite any current items that have the same ID." at bounding box center [531, 357] width 248 height 23
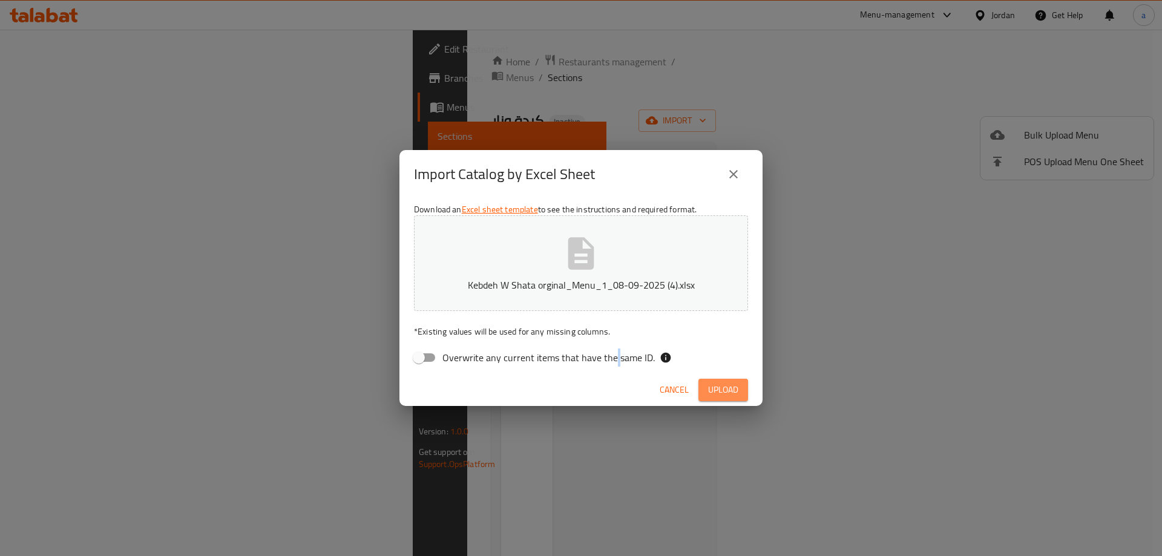
click at [723, 383] on span "Upload" at bounding box center [723, 390] width 30 height 15
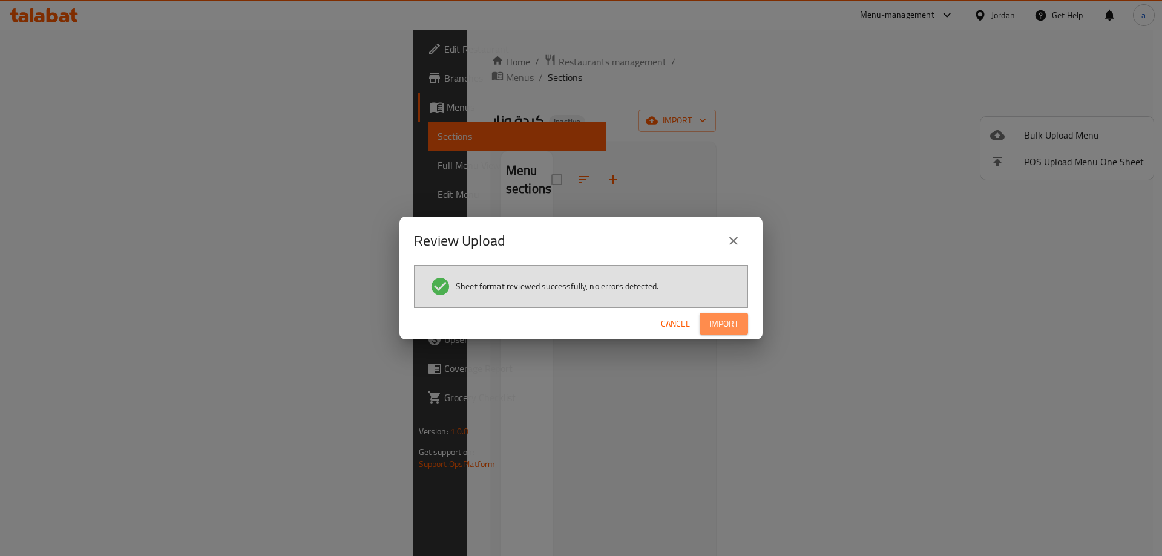
click at [731, 330] on span "Import" at bounding box center [723, 324] width 29 height 15
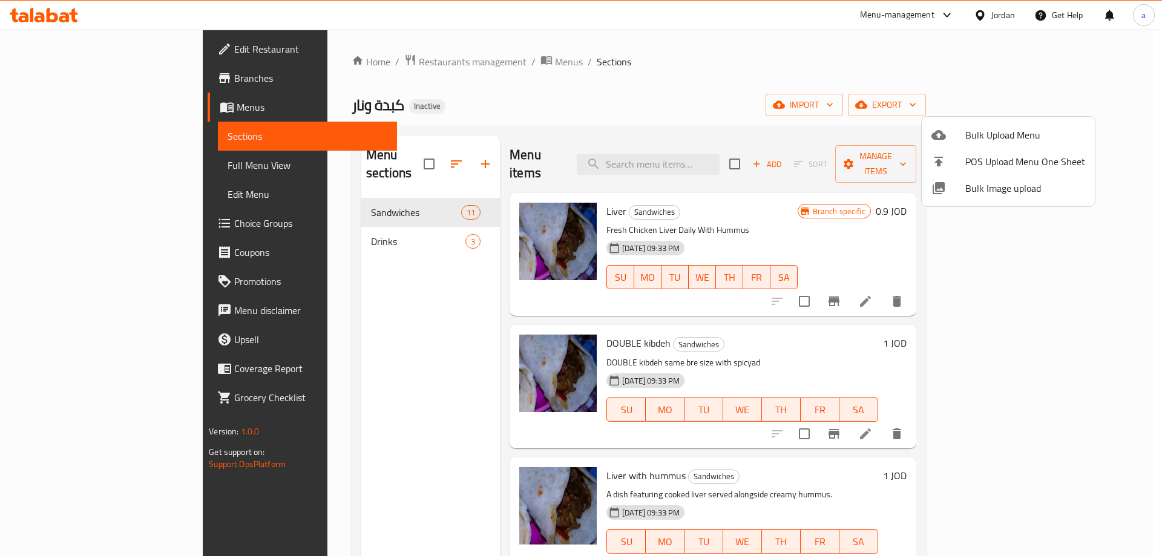
click at [67, 167] on div at bounding box center [581, 278] width 1162 height 556
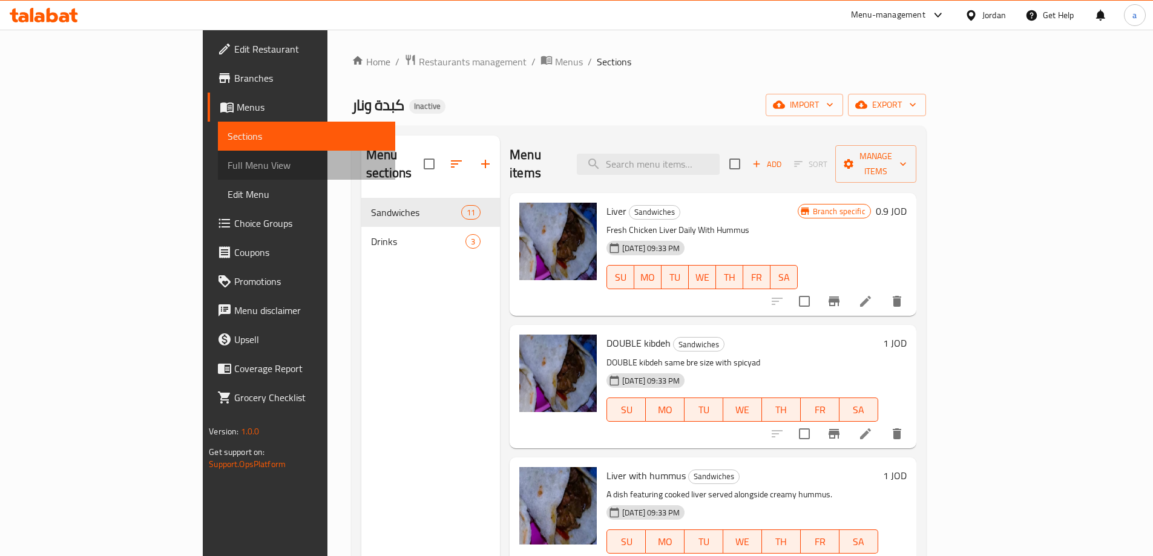
click at [228, 172] on span "Full Menu View" at bounding box center [307, 165] width 158 height 15
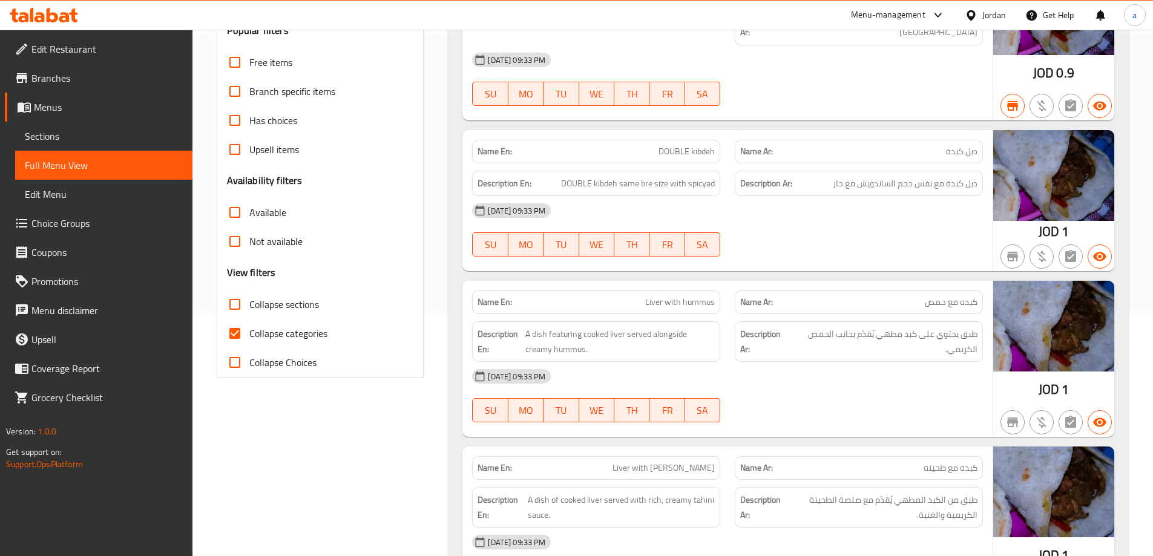
click at [228, 330] on input "Collapse categories" at bounding box center [234, 333] width 29 height 29
checkbox input "false"
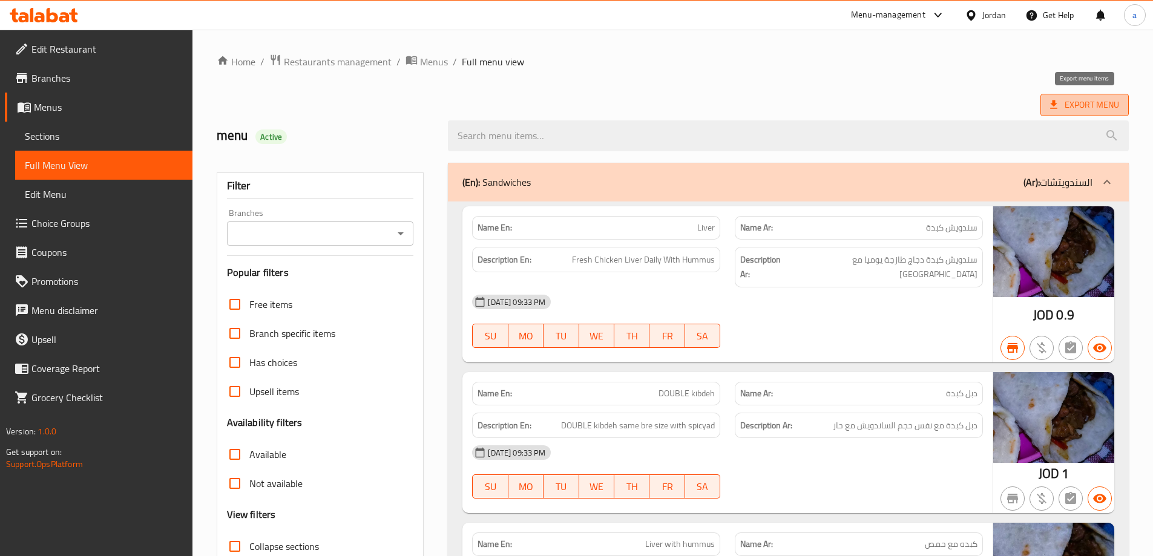
click at [1069, 105] on span "Export Menu" at bounding box center [1084, 104] width 69 height 15
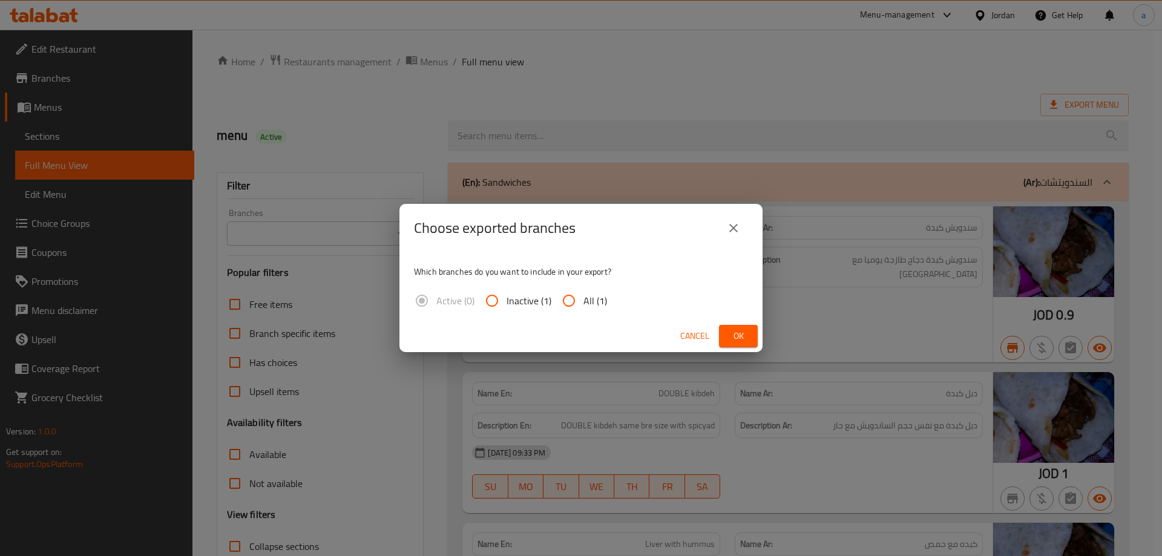
click at [583, 304] on span "All (1)" at bounding box center [595, 301] width 24 height 15
click at [583, 304] on input "All (1)" at bounding box center [568, 300] width 29 height 29
radio input "true"
click at [737, 325] on button "Ok" at bounding box center [738, 336] width 39 height 22
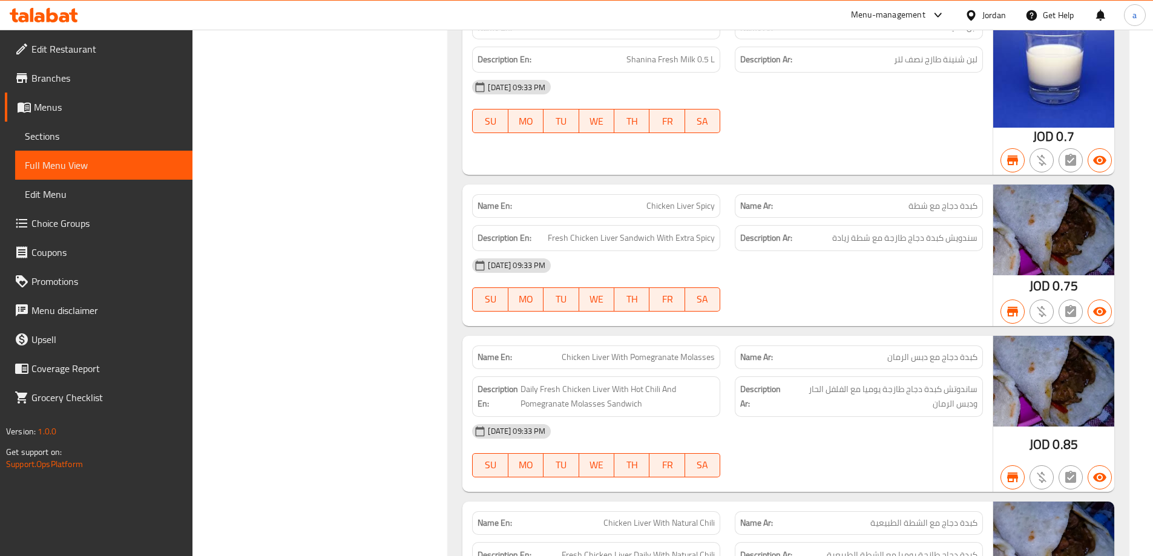
scroll to position [1266, 0]
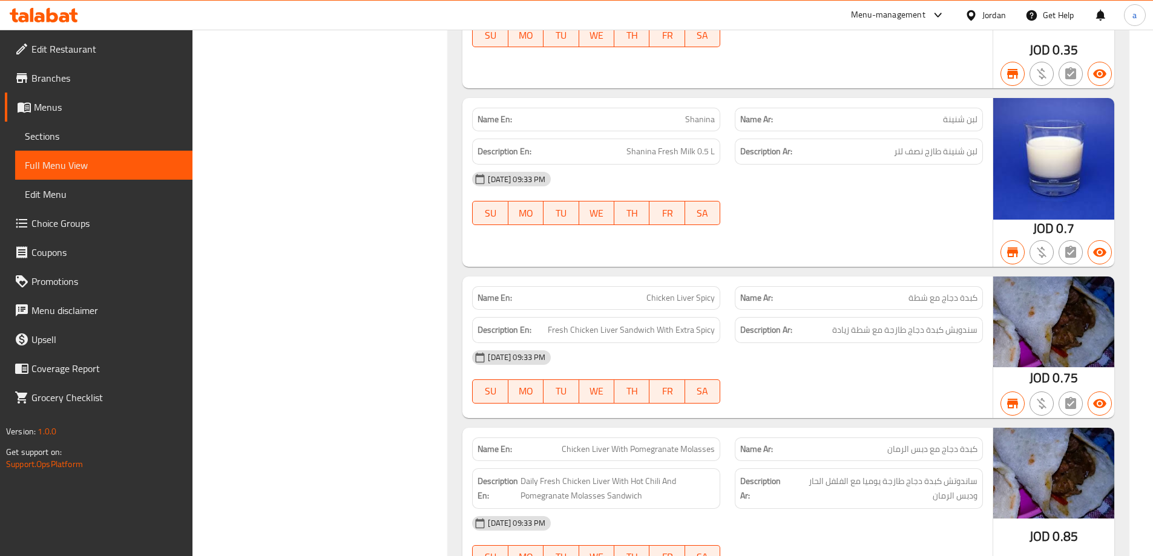
click at [66, 74] on span "Branches" at bounding box center [106, 78] width 151 height 15
